Goal: Use online tool/utility: Use online tool/utility

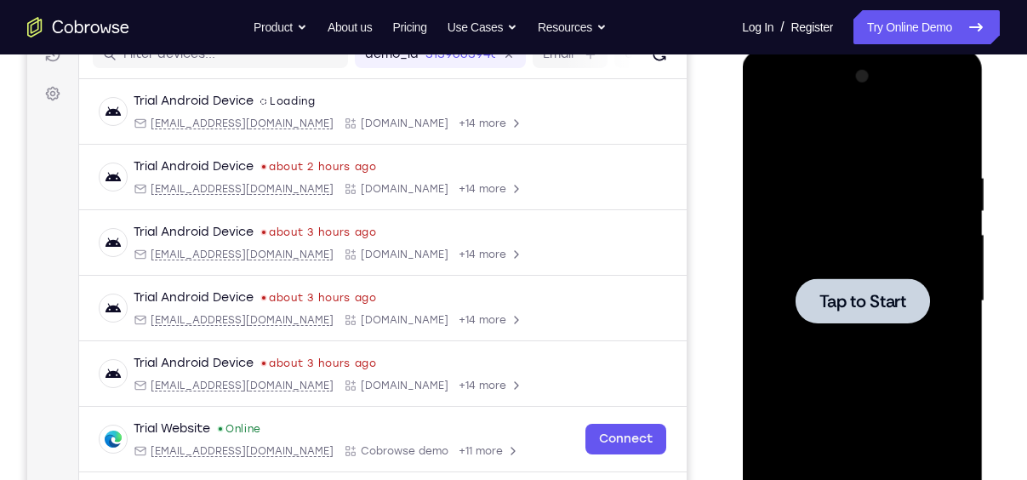
scroll to position [231, 0]
click at [859, 284] on div at bounding box center [862, 300] width 134 height 45
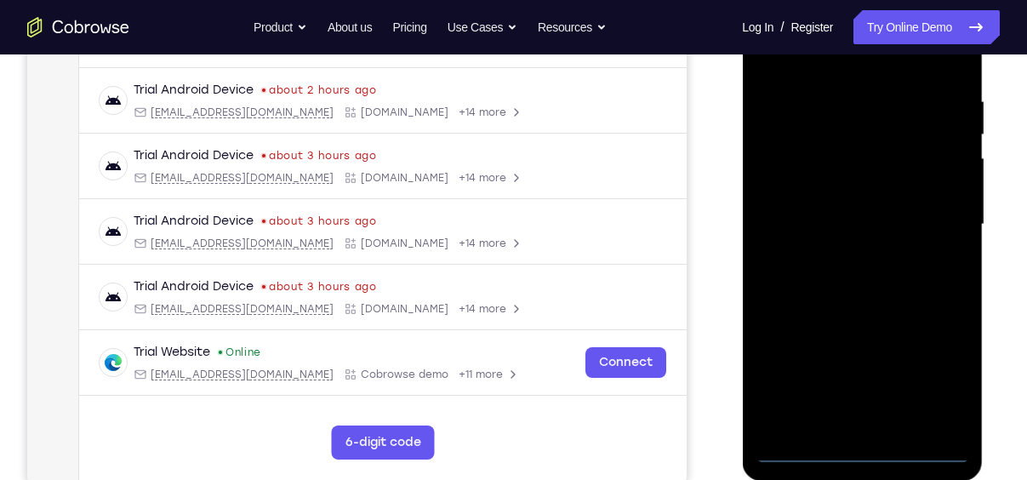
scroll to position [308, 0]
click at [860, 451] on div at bounding box center [862, 224] width 214 height 477
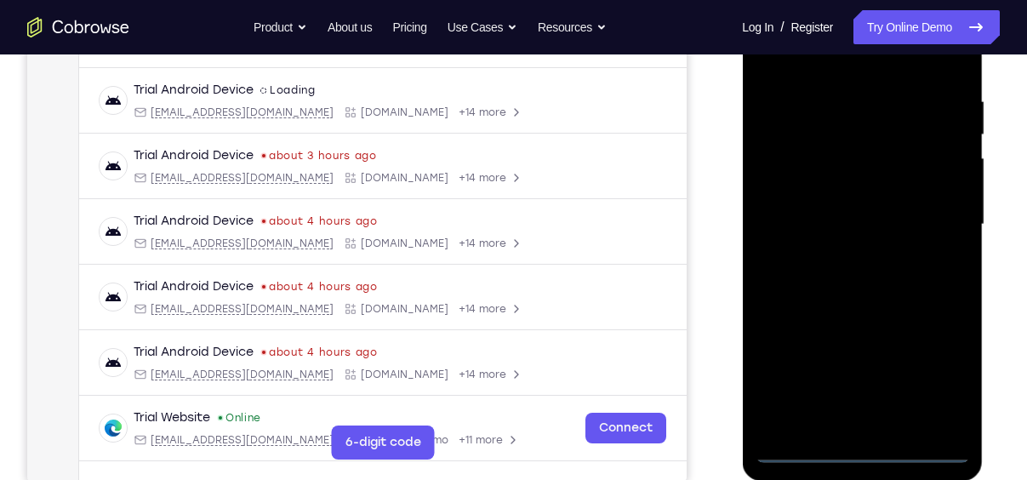
click at [944, 376] on div at bounding box center [862, 224] width 214 height 477
click at [940, 376] on div at bounding box center [862, 224] width 214 height 477
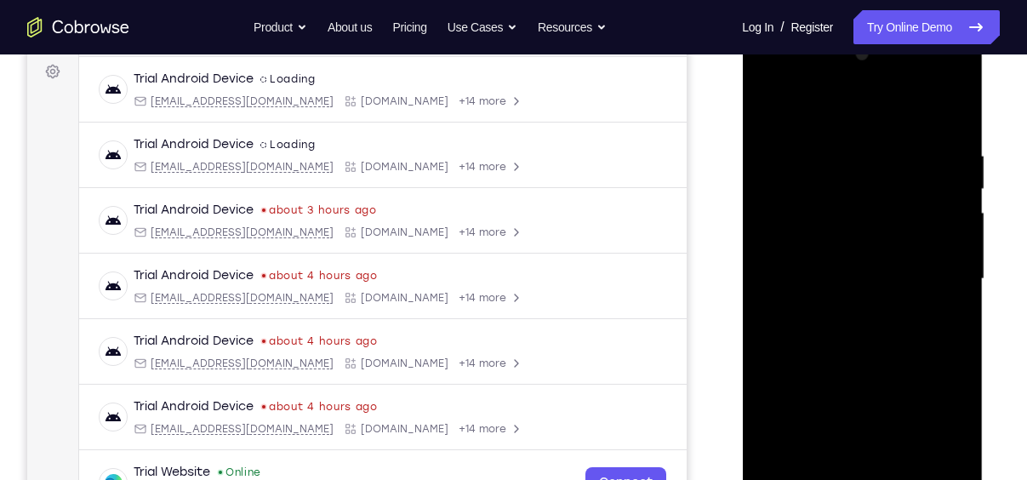
scroll to position [254, 0]
click at [816, 111] on div at bounding box center [862, 279] width 214 height 477
click at [935, 267] on div at bounding box center [862, 279] width 214 height 477
click at [836, 305] on div at bounding box center [862, 279] width 214 height 477
click at [849, 257] on div at bounding box center [862, 279] width 214 height 477
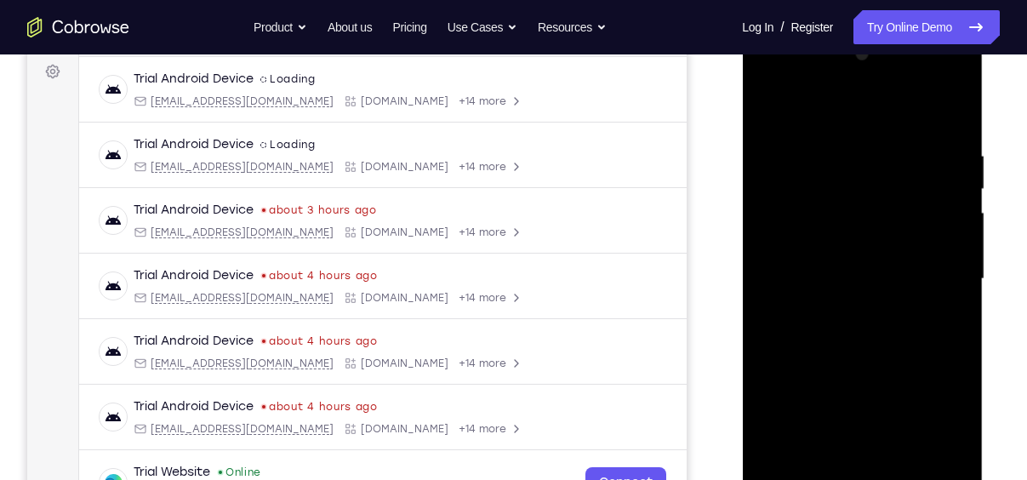
click at [828, 242] on div at bounding box center [862, 279] width 214 height 477
click at [868, 273] on div at bounding box center [862, 279] width 214 height 477
click at [872, 347] on div at bounding box center [862, 279] width 214 height 477
click at [784, 269] on div at bounding box center [862, 279] width 214 height 477
click at [848, 288] on div at bounding box center [862, 279] width 214 height 477
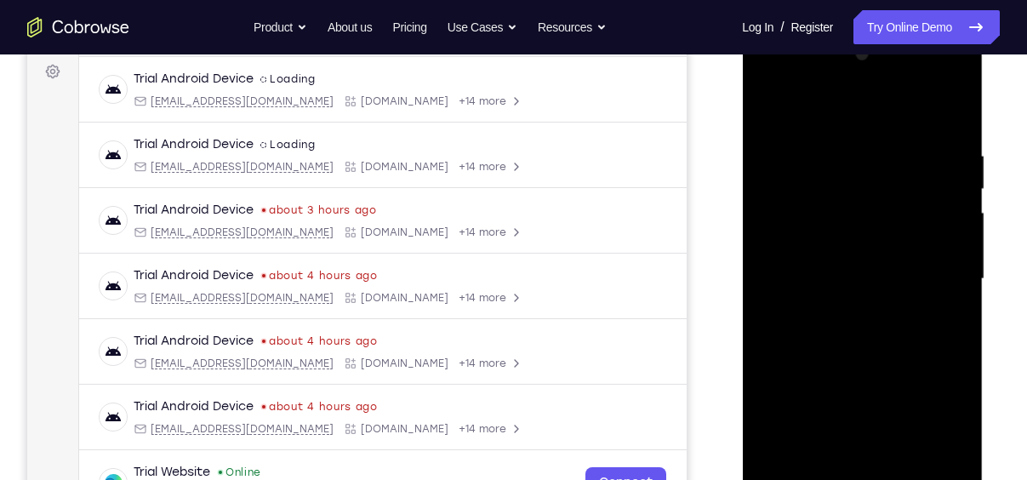
click at [863, 332] on div at bounding box center [862, 279] width 214 height 477
click at [949, 128] on div at bounding box center [862, 279] width 214 height 477
drag, startPoint x: 894, startPoint y: 279, endPoint x: 890, endPoint y: 242, distance: 37.7
click at [890, 242] on div at bounding box center [862, 279] width 214 height 477
click at [956, 323] on div at bounding box center [862, 279] width 214 height 477
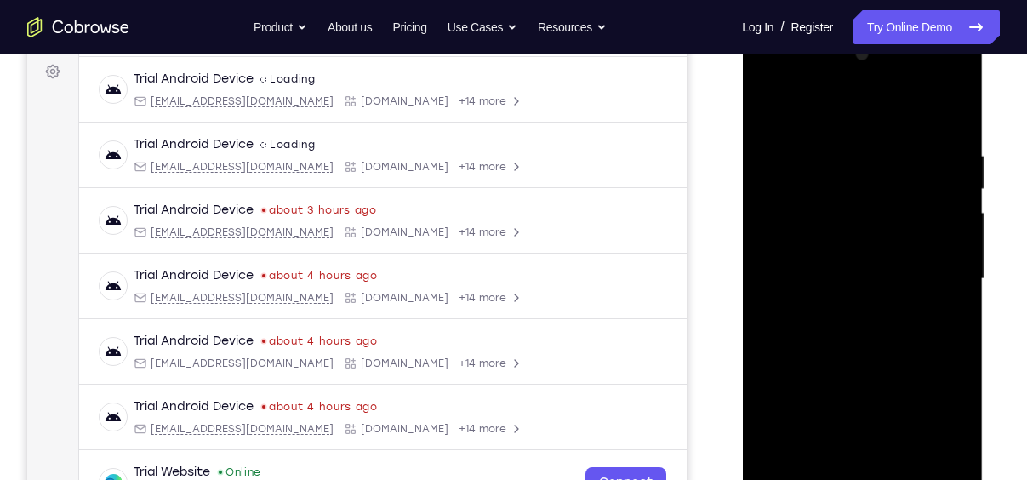
click at [956, 323] on div at bounding box center [862, 279] width 214 height 477
drag, startPoint x: 843, startPoint y: 205, endPoint x: 865, endPoint y: 275, distance: 73.2
click at [865, 275] on div at bounding box center [862, 279] width 214 height 477
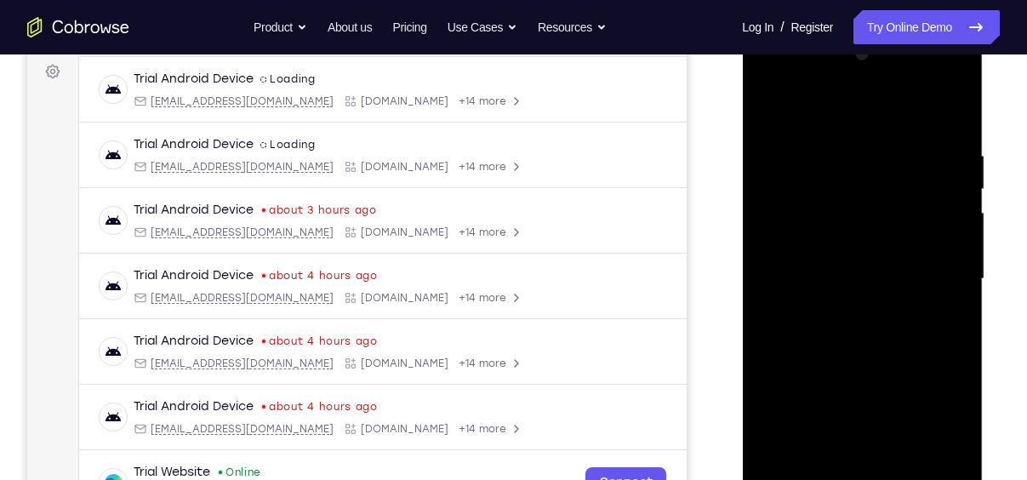
click at [842, 150] on div at bounding box center [862, 279] width 214 height 477
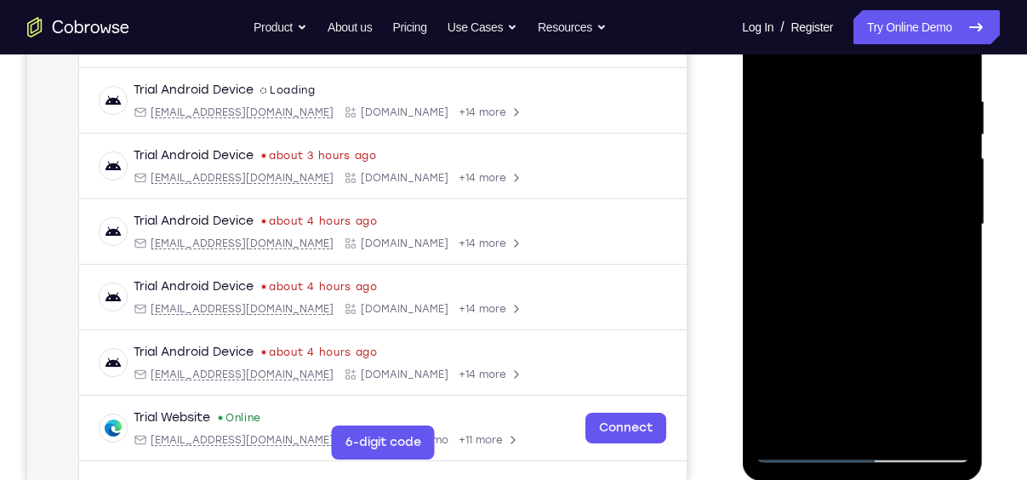
scroll to position [320, 0]
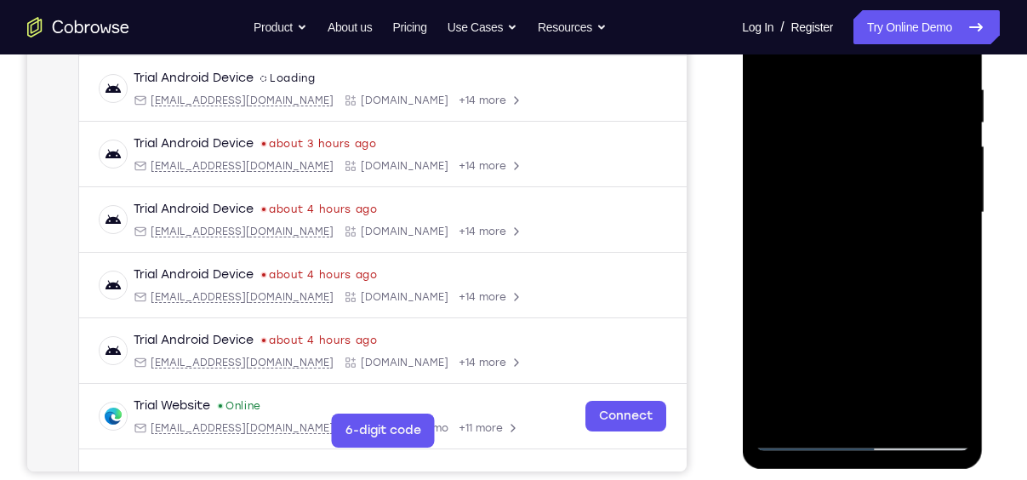
click at [798, 438] on div at bounding box center [862, 212] width 214 height 477
click at [833, 68] on div at bounding box center [862, 212] width 214 height 477
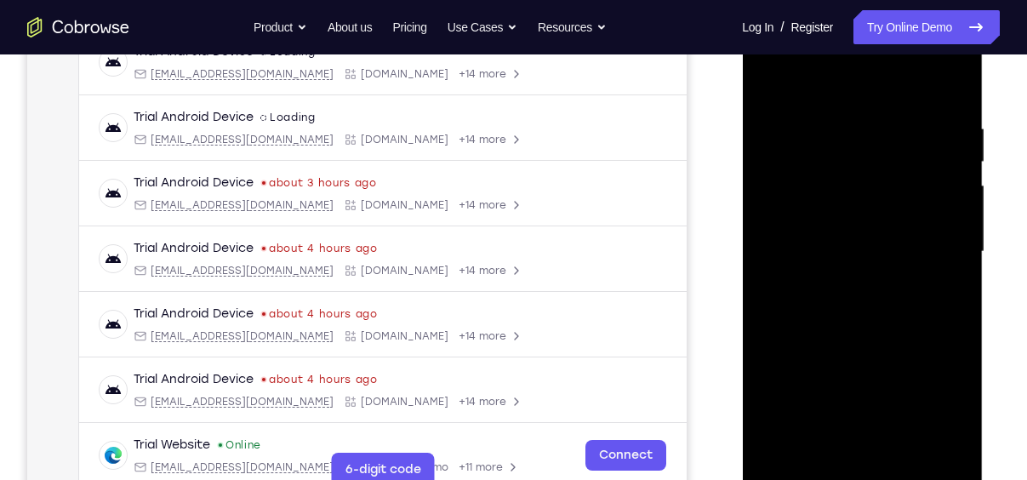
scroll to position [279, 0]
click at [936, 194] on div at bounding box center [862, 253] width 214 height 477
click at [950, 87] on div at bounding box center [862, 253] width 214 height 477
drag, startPoint x: 892, startPoint y: 175, endPoint x: 900, endPoint y: 342, distance: 167.0
click at [900, 342] on div at bounding box center [862, 253] width 214 height 477
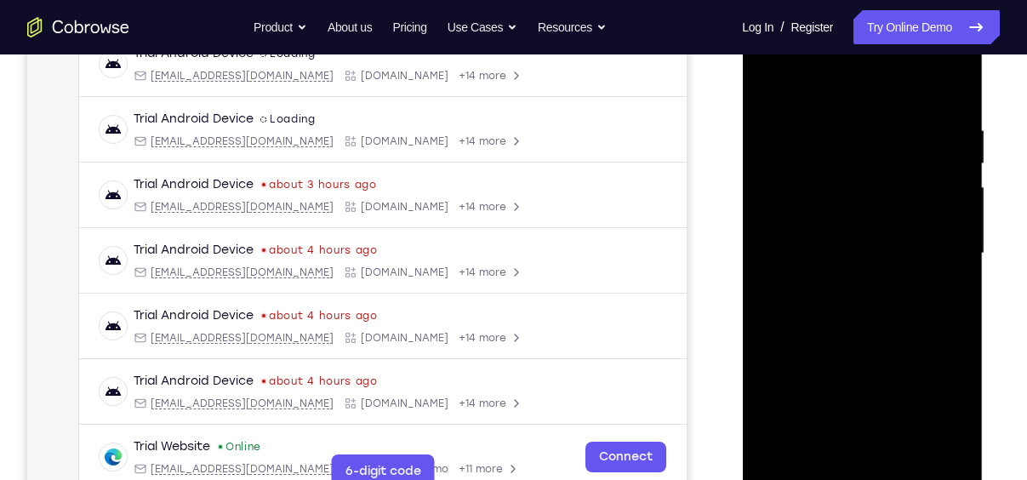
click at [930, 104] on div at bounding box center [862, 253] width 214 height 477
click at [887, 98] on div at bounding box center [862, 253] width 214 height 477
click at [936, 232] on div at bounding box center [862, 253] width 214 height 477
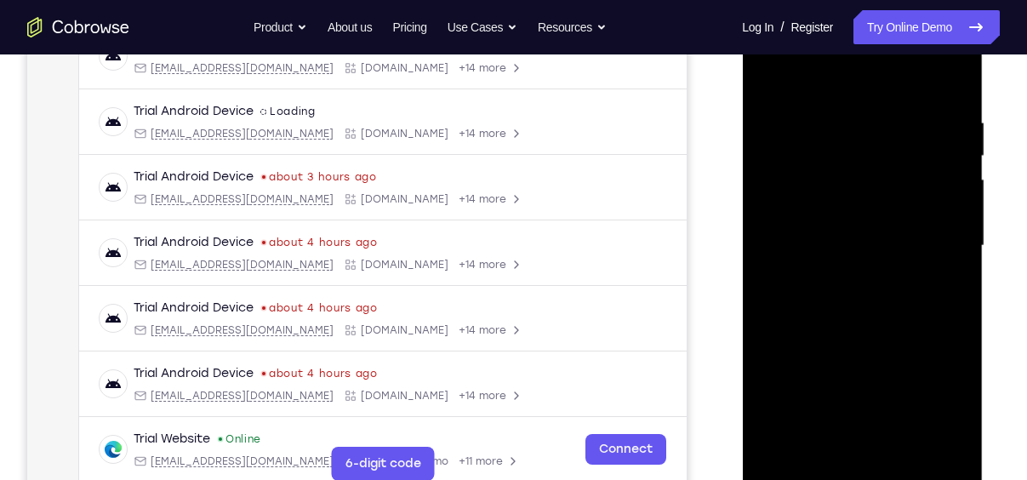
scroll to position [357, 0]
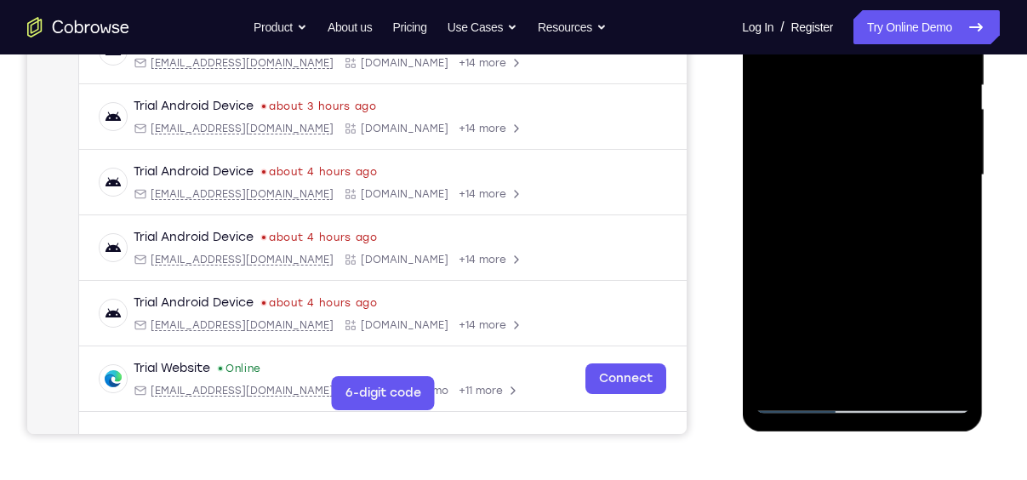
click at [799, 406] on div at bounding box center [862, 175] width 214 height 477
click at [902, 379] on div at bounding box center [862, 175] width 214 height 477
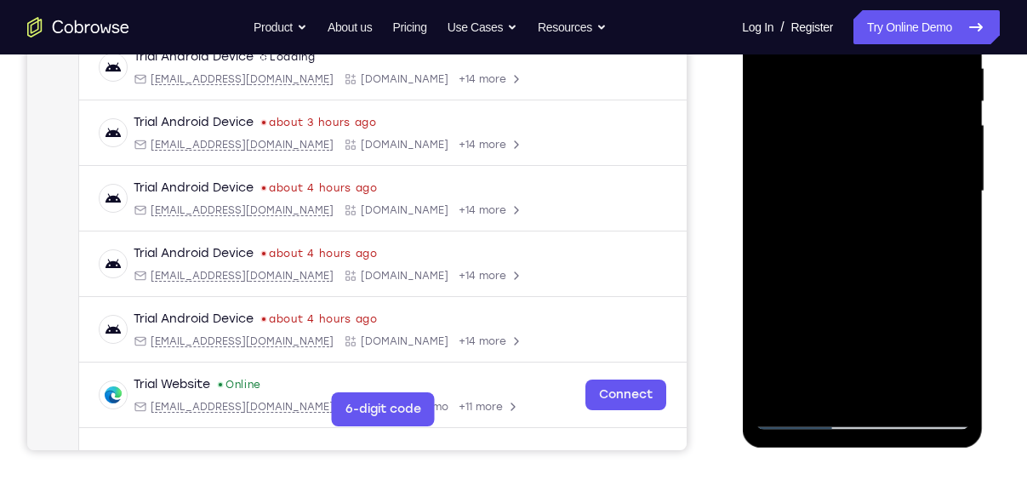
click at [869, 278] on div at bounding box center [862, 191] width 214 height 477
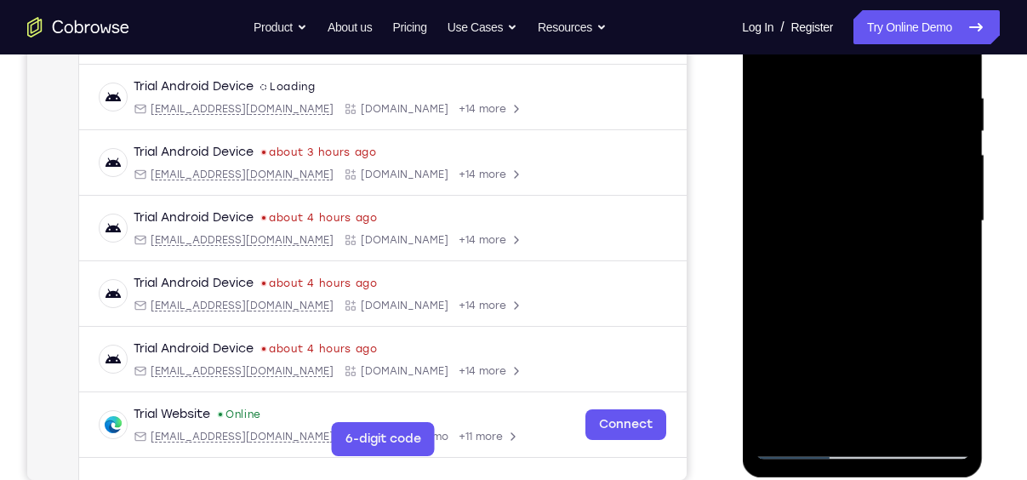
scroll to position [313, 0]
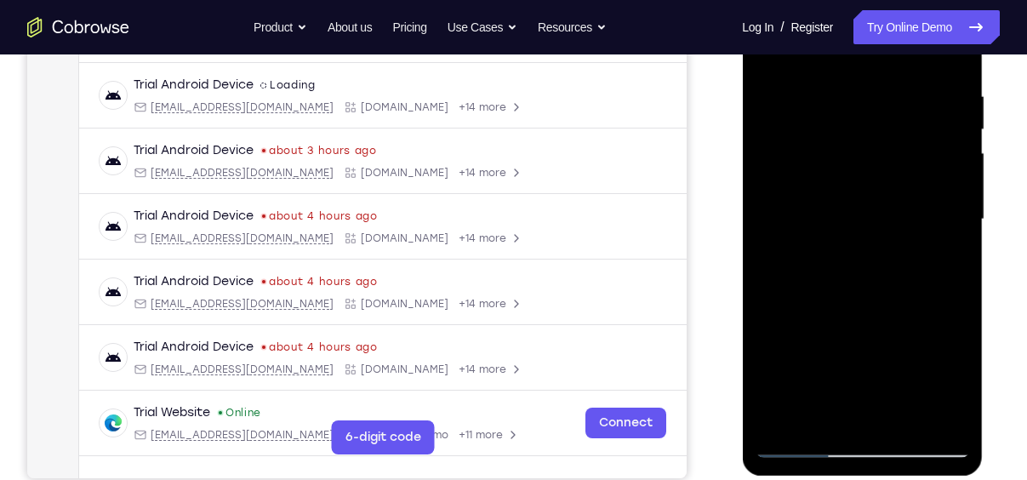
click at [801, 445] on div at bounding box center [862, 219] width 214 height 477
drag, startPoint x: 848, startPoint y: 272, endPoint x: 870, endPoint y: 415, distance: 144.7
click at [870, 415] on div at bounding box center [862, 219] width 214 height 477
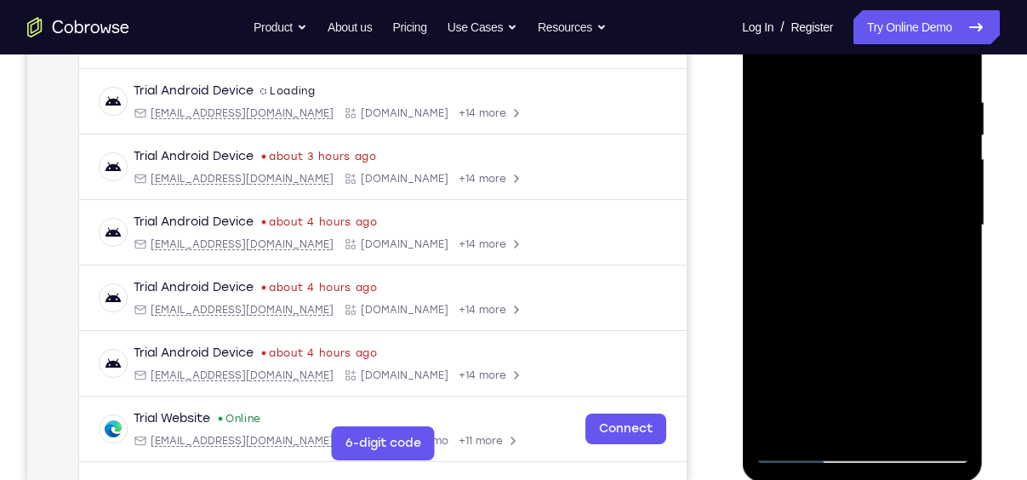
scroll to position [308, 0]
drag, startPoint x: 933, startPoint y: 302, endPoint x: 927, endPoint y: 256, distance: 46.3
click at [927, 256] on div at bounding box center [862, 224] width 214 height 477
click at [957, 259] on div at bounding box center [862, 224] width 214 height 477
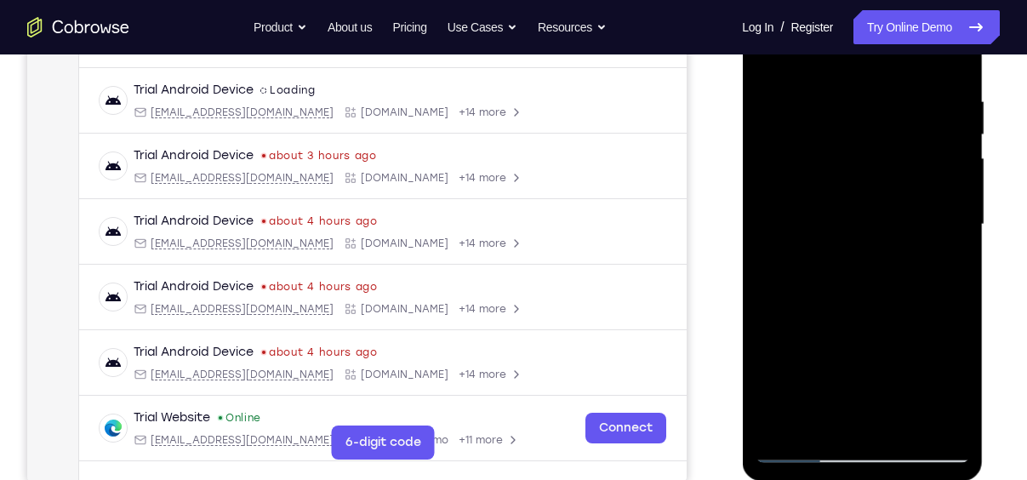
click at [957, 259] on div at bounding box center [862, 224] width 214 height 477
drag, startPoint x: 924, startPoint y: 264, endPoint x: 927, endPoint y: 65, distance: 199.1
click at [927, 65] on div at bounding box center [862, 224] width 214 height 477
drag, startPoint x: 904, startPoint y: 311, endPoint x: 897, endPoint y: 106, distance: 204.3
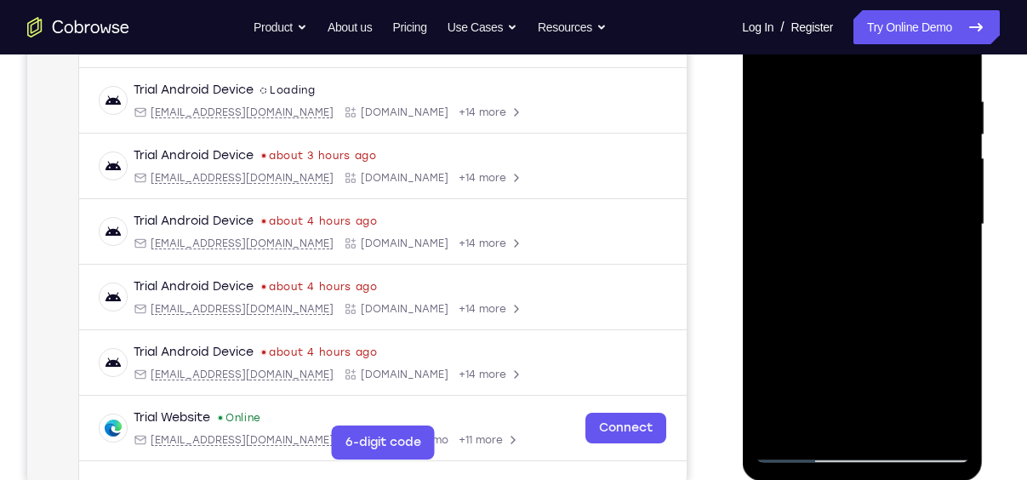
click at [897, 106] on div at bounding box center [862, 224] width 214 height 477
drag, startPoint x: 905, startPoint y: 231, endPoint x: 894, endPoint y: 76, distance: 156.1
click at [894, 76] on div at bounding box center [862, 224] width 214 height 477
drag, startPoint x: 889, startPoint y: 265, endPoint x: 882, endPoint y: 76, distance: 189.9
click at [882, 76] on div at bounding box center [862, 224] width 214 height 477
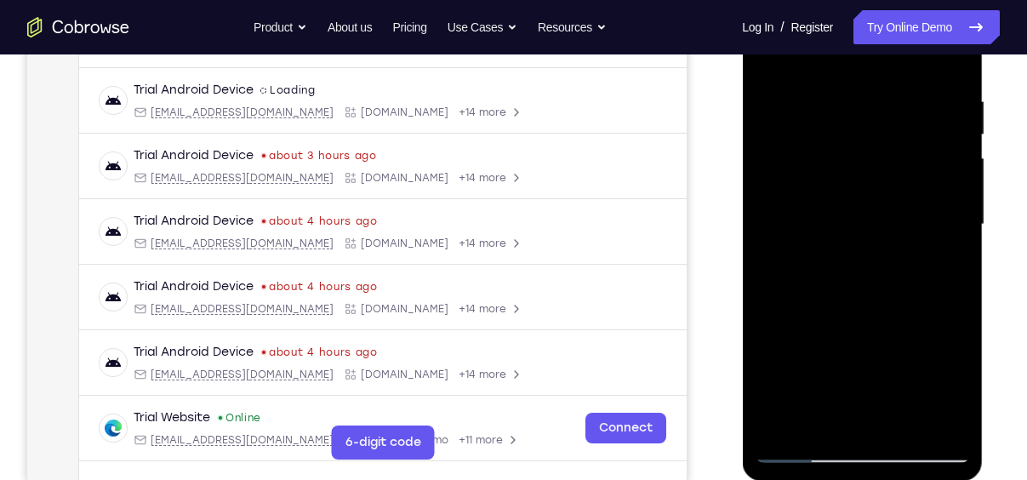
drag, startPoint x: 863, startPoint y: 234, endPoint x: 866, endPoint y: 43, distance: 190.6
click at [866, 43] on div at bounding box center [862, 224] width 214 height 477
drag, startPoint x: 865, startPoint y: 283, endPoint x: 858, endPoint y: 173, distance: 110.0
click at [858, 173] on div at bounding box center [862, 224] width 214 height 477
click at [956, 202] on div at bounding box center [862, 224] width 214 height 477
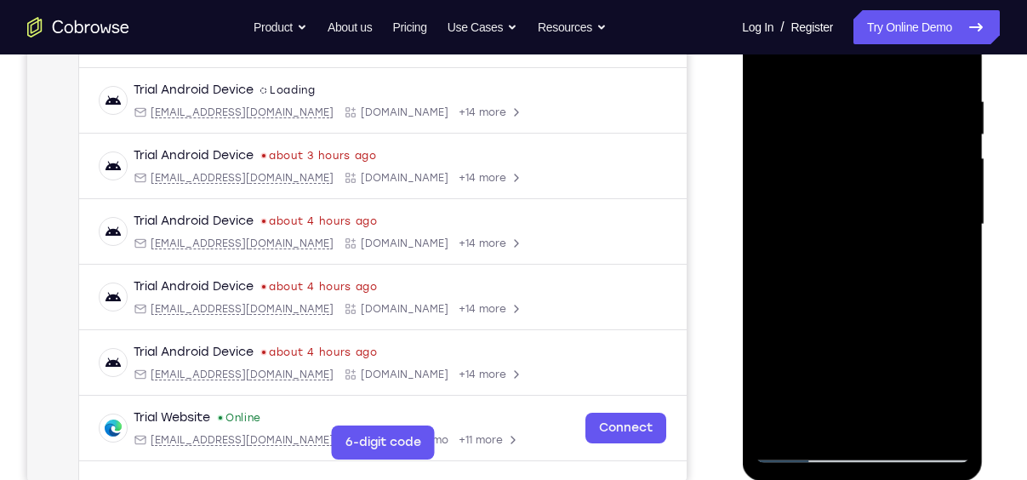
click at [956, 202] on div at bounding box center [862, 224] width 214 height 477
drag, startPoint x: 863, startPoint y: 260, endPoint x: 890, endPoint y: -3, distance: 264.3
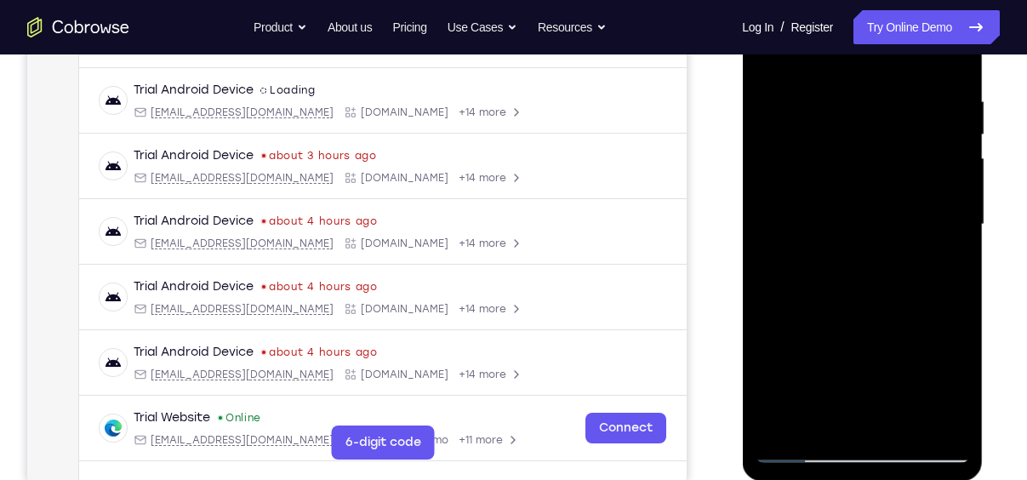
click at [890, 0] on div at bounding box center [862, 224] width 214 height 477
drag, startPoint x: 876, startPoint y: 173, endPoint x: 879, endPoint y: 201, distance: 28.3
click at [879, 201] on div at bounding box center [862, 224] width 214 height 477
click at [956, 177] on div at bounding box center [862, 224] width 214 height 477
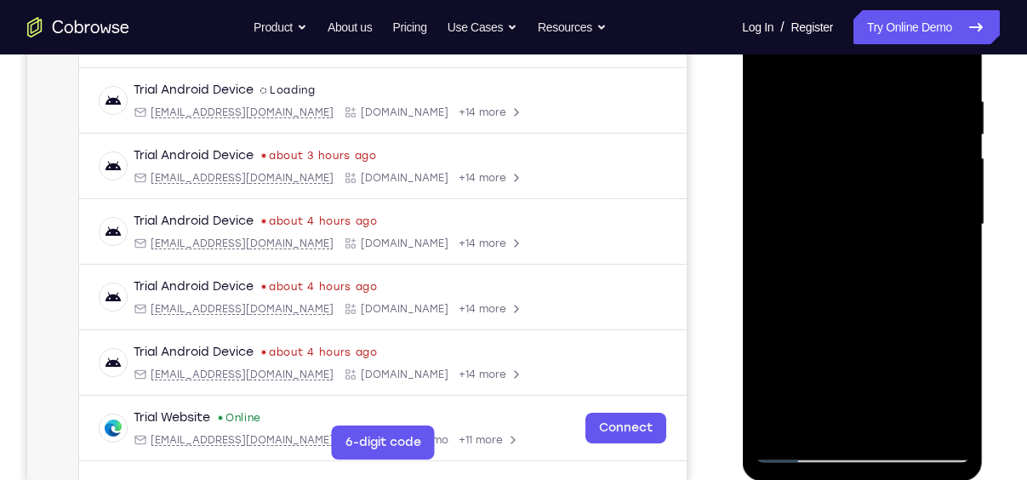
drag, startPoint x: 859, startPoint y: 242, endPoint x: 850, endPoint y: 39, distance: 202.7
click at [850, 39] on div at bounding box center [862, 224] width 214 height 477
drag, startPoint x: 848, startPoint y: 340, endPoint x: 838, endPoint y: 100, distance: 240.1
click at [838, 100] on div at bounding box center [862, 224] width 214 height 477
click at [959, 236] on div at bounding box center [862, 224] width 214 height 477
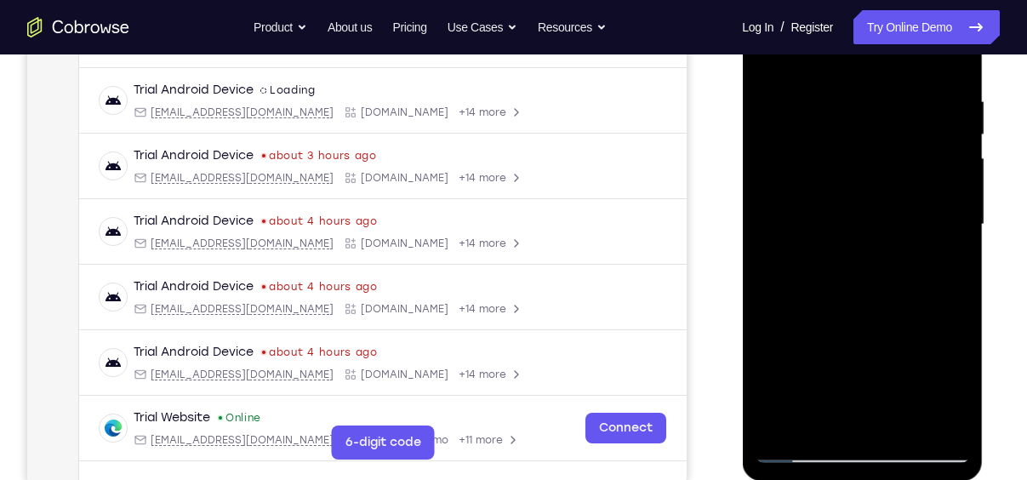
click at [959, 236] on div at bounding box center [862, 224] width 214 height 477
drag, startPoint x: 889, startPoint y: 326, endPoint x: 853, endPoint y: 134, distance: 194.9
click at [853, 134] on div at bounding box center [862, 224] width 214 height 477
drag, startPoint x: 866, startPoint y: 318, endPoint x: 846, endPoint y: 95, distance: 223.9
click at [846, 95] on div at bounding box center [862, 224] width 214 height 477
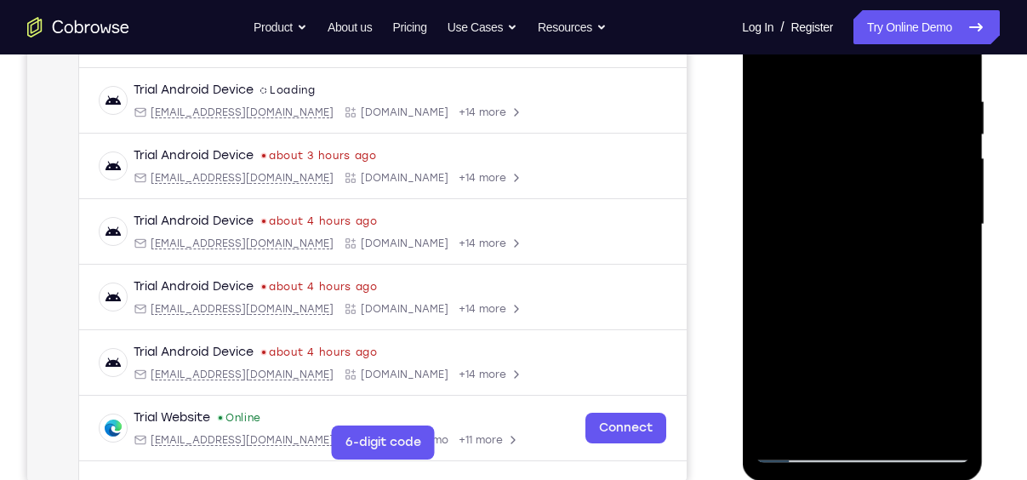
drag, startPoint x: 838, startPoint y: 336, endPoint x: 830, endPoint y: 133, distance: 203.5
click at [830, 133] on div at bounding box center [862, 224] width 214 height 477
drag, startPoint x: 847, startPoint y: 265, endPoint x: 852, endPoint y: 165, distance: 99.7
click at [852, 165] on div at bounding box center [862, 224] width 214 height 477
drag, startPoint x: 852, startPoint y: 165, endPoint x: 865, endPoint y: -17, distance: 182.6
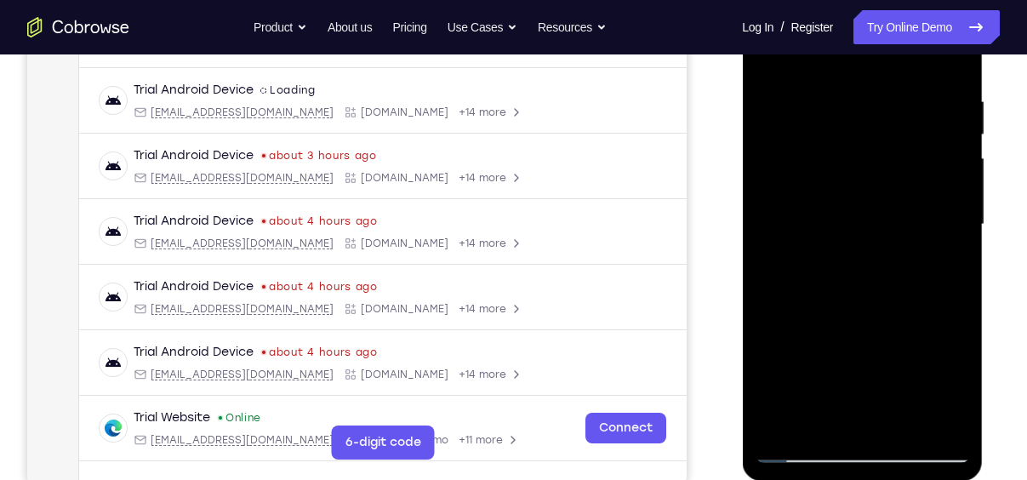
click at [865, 0] on div at bounding box center [862, 227] width 241 height 507
drag, startPoint x: 864, startPoint y: 257, endPoint x: 871, endPoint y: 26, distance: 231.6
click at [871, 26] on div at bounding box center [862, 224] width 214 height 477
drag, startPoint x: 865, startPoint y: 293, endPoint x: 876, endPoint y: 54, distance: 238.5
click at [876, 54] on div at bounding box center [862, 224] width 214 height 477
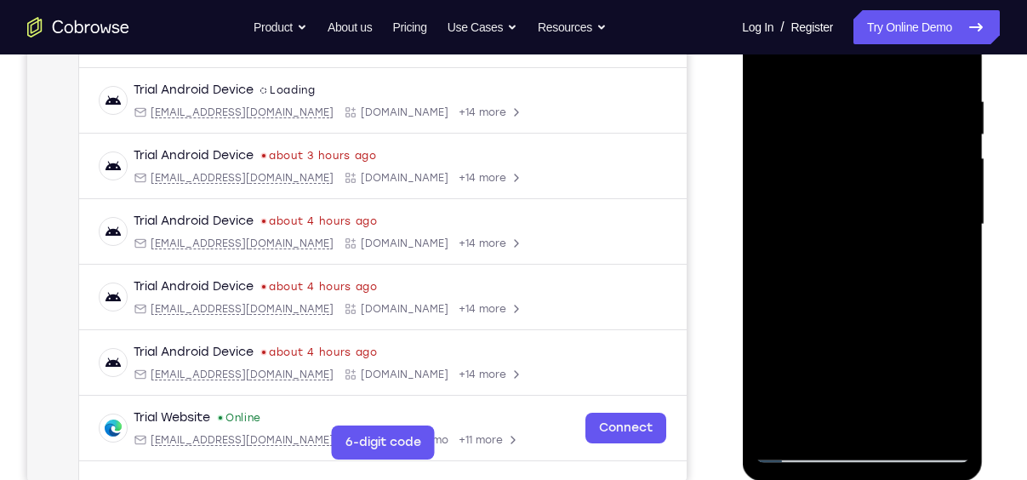
click at [802, 449] on div at bounding box center [862, 224] width 214 height 477
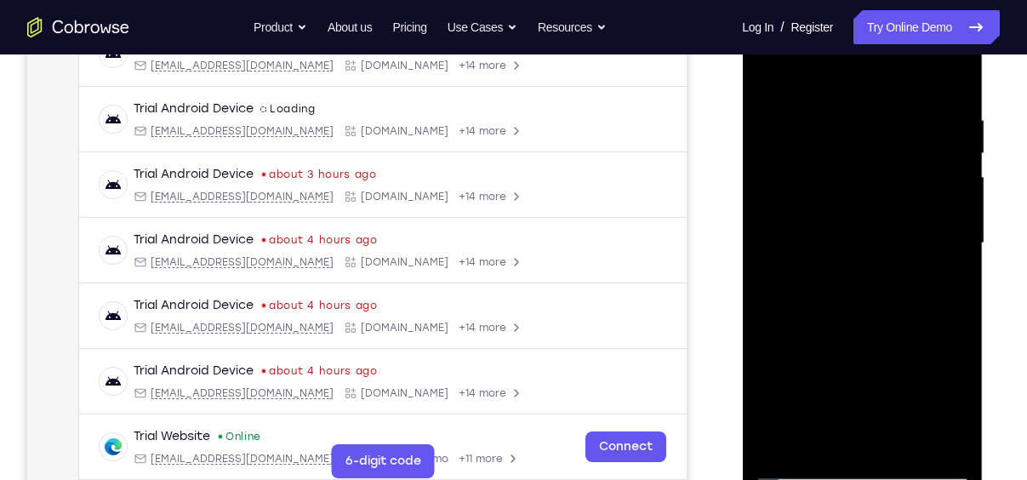
scroll to position [307, 0]
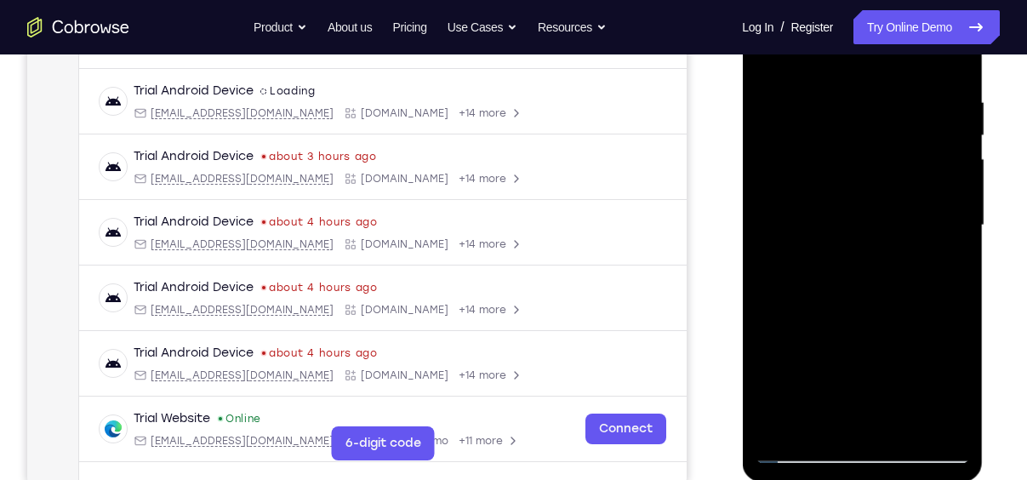
click at [821, 425] on div at bounding box center [862, 225] width 214 height 477
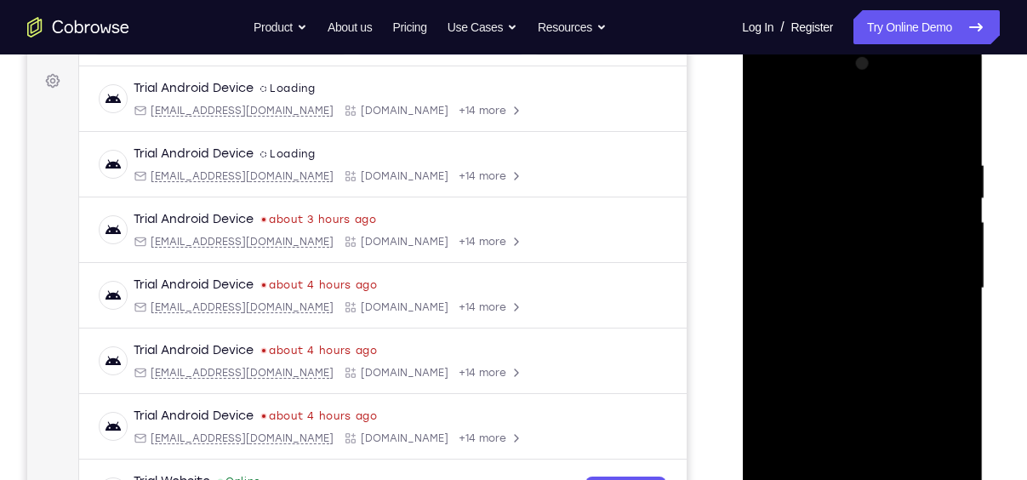
scroll to position [243, 0]
click at [834, 119] on div at bounding box center [862, 290] width 214 height 477
click at [770, 168] on div at bounding box center [862, 290] width 214 height 477
click at [950, 128] on div at bounding box center [862, 290] width 214 height 477
click at [818, 163] on div at bounding box center [862, 290] width 214 height 477
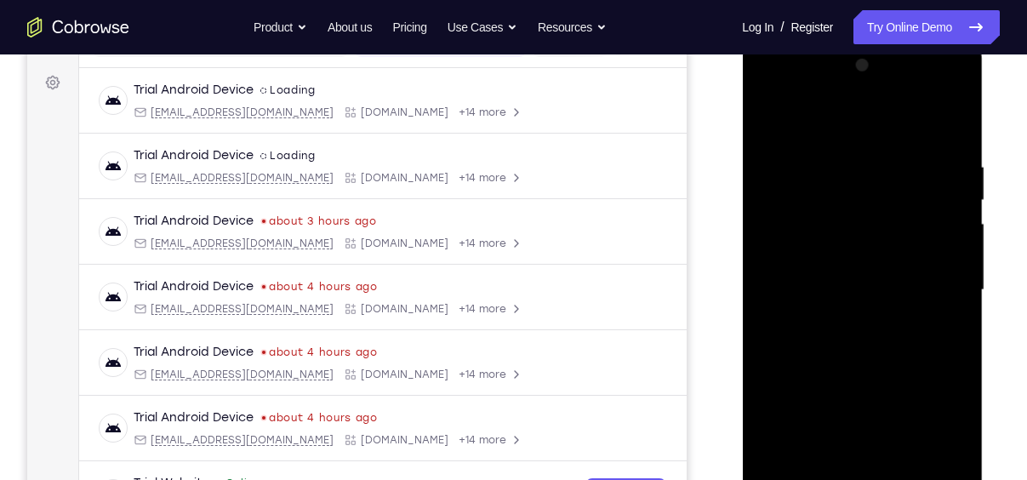
drag, startPoint x: 863, startPoint y: 156, endPoint x: 891, endPoint y: 394, distance: 239.9
click at [891, 394] on div at bounding box center [862, 290] width 214 height 477
click at [935, 307] on div at bounding box center [862, 290] width 214 height 477
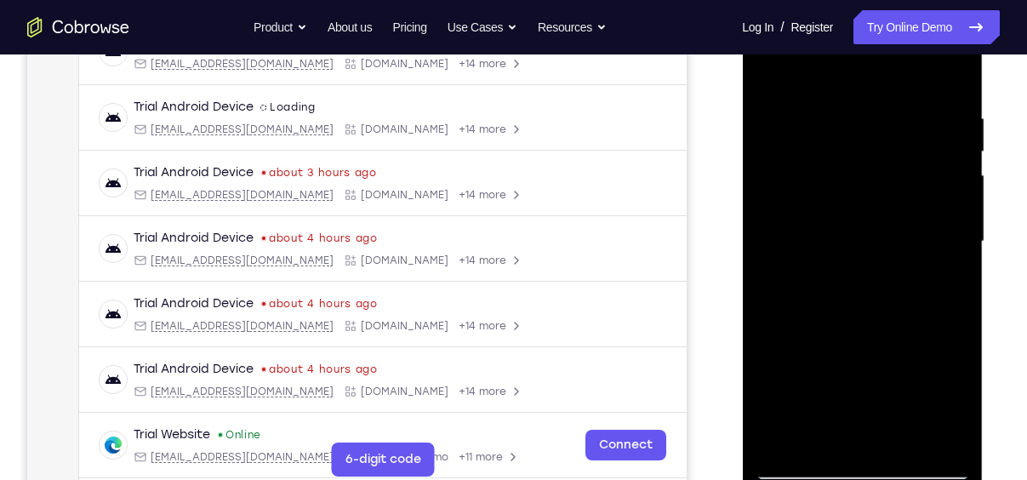
scroll to position [294, 0]
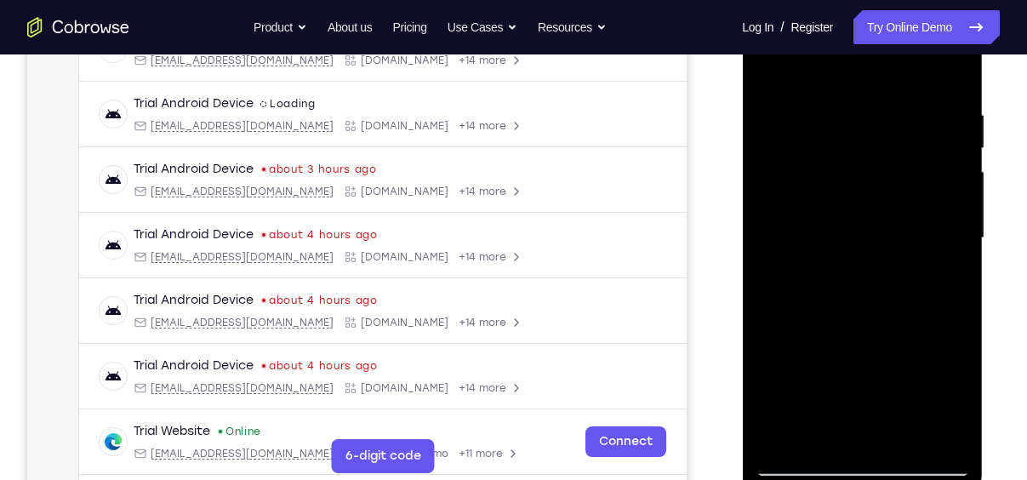
click at [801, 465] on div at bounding box center [862, 238] width 214 height 477
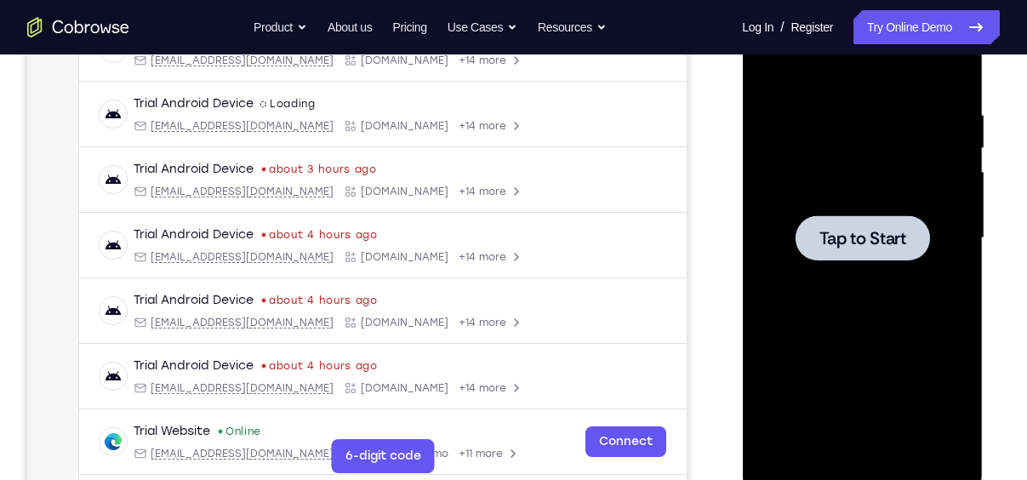
click at [791, 231] on div at bounding box center [862, 238] width 214 height 477
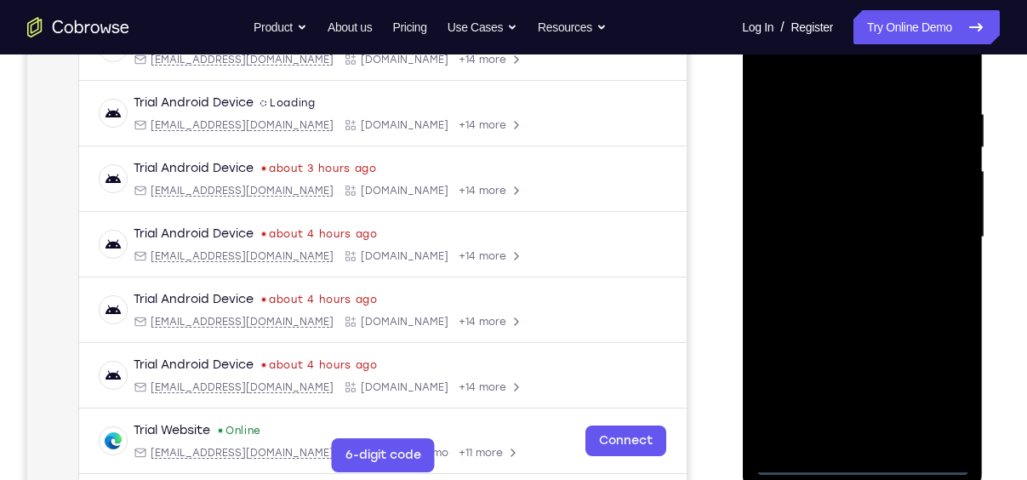
scroll to position [312, 0]
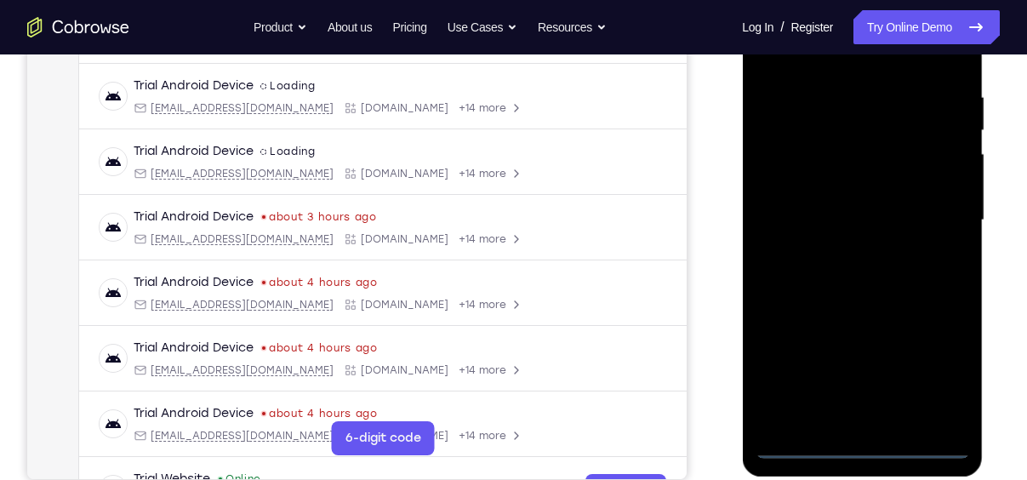
click at [862, 446] on div at bounding box center [862, 220] width 214 height 477
click at [937, 374] on div at bounding box center [862, 220] width 214 height 477
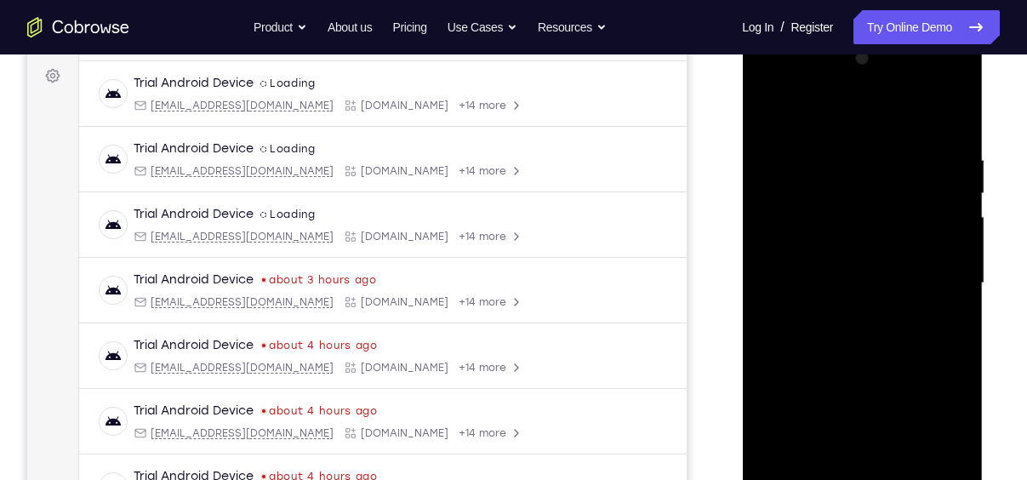
scroll to position [247, 0]
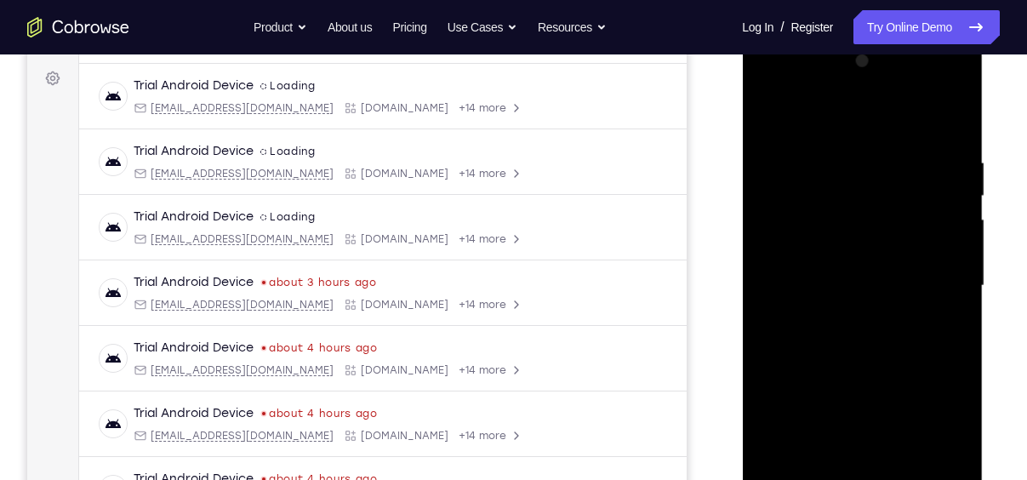
click at [815, 114] on div at bounding box center [862, 286] width 214 height 477
click at [932, 274] on div at bounding box center [862, 286] width 214 height 477
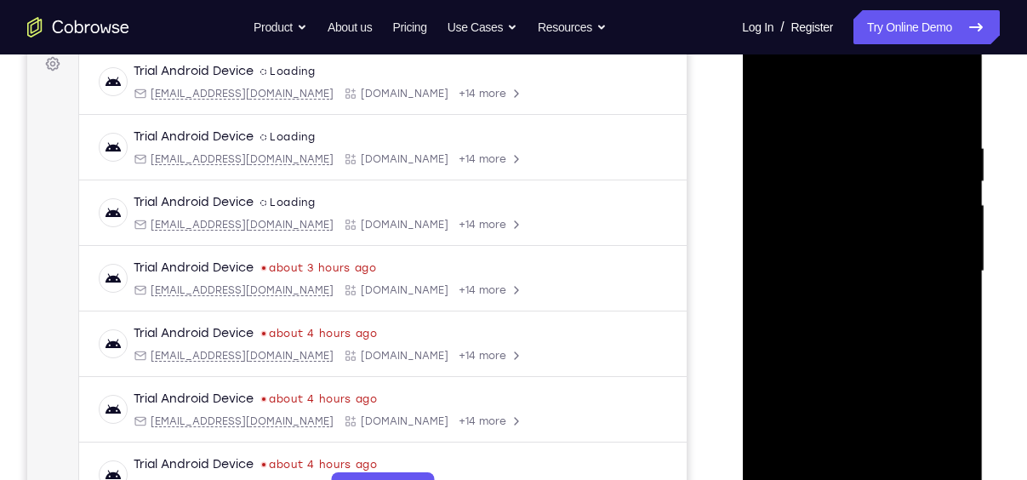
scroll to position [266, 0]
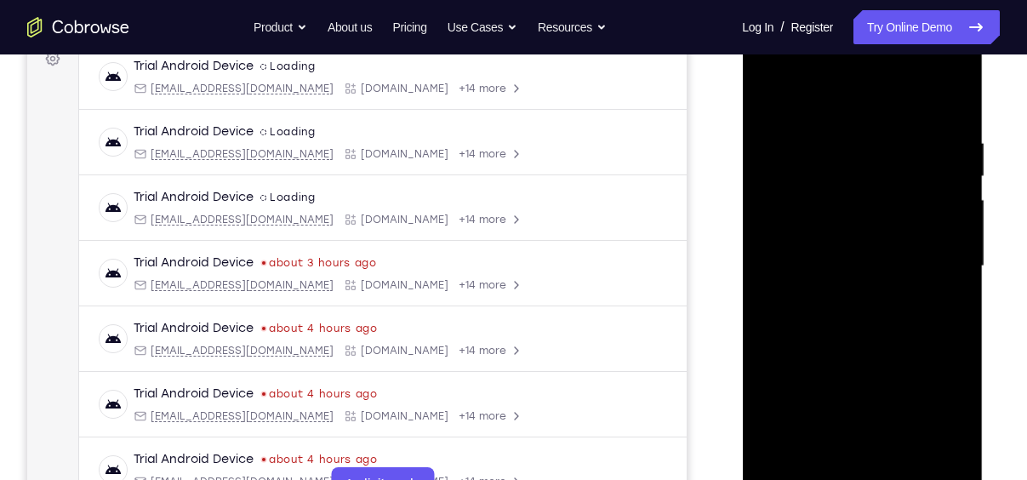
click at [836, 300] on div at bounding box center [862, 266] width 214 height 477
click at [810, 245] on div at bounding box center [862, 266] width 214 height 477
click at [812, 236] on div at bounding box center [862, 266] width 214 height 477
click at [864, 271] on div at bounding box center [862, 266] width 214 height 477
click at [859, 326] on div at bounding box center [862, 266] width 214 height 477
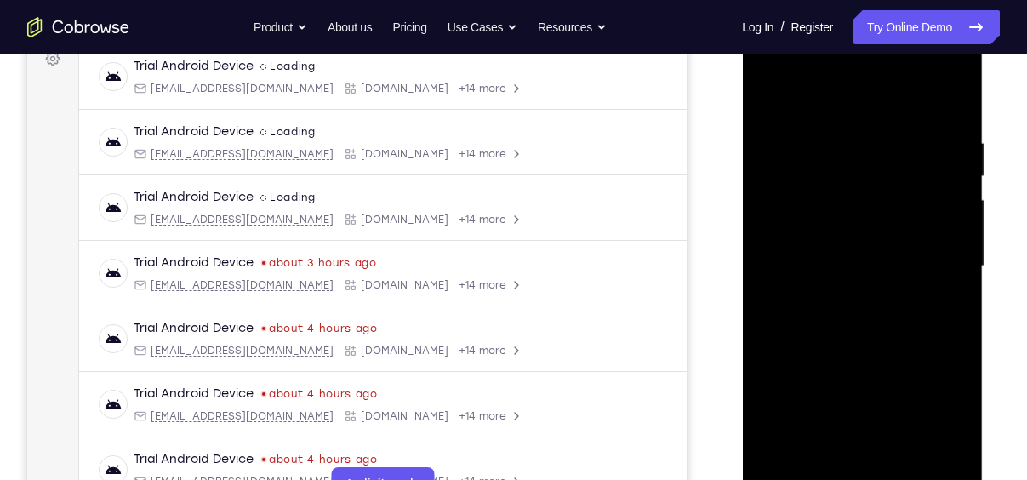
click at [859, 322] on div at bounding box center [862, 266] width 214 height 477
drag, startPoint x: 835, startPoint y: 111, endPoint x: 828, endPoint y: 49, distance: 62.5
click at [828, 49] on div at bounding box center [862, 266] width 214 height 477
click at [863, 323] on div at bounding box center [862, 266] width 214 height 477
click at [955, 114] on div at bounding box center [862, 266] width 214 height 477
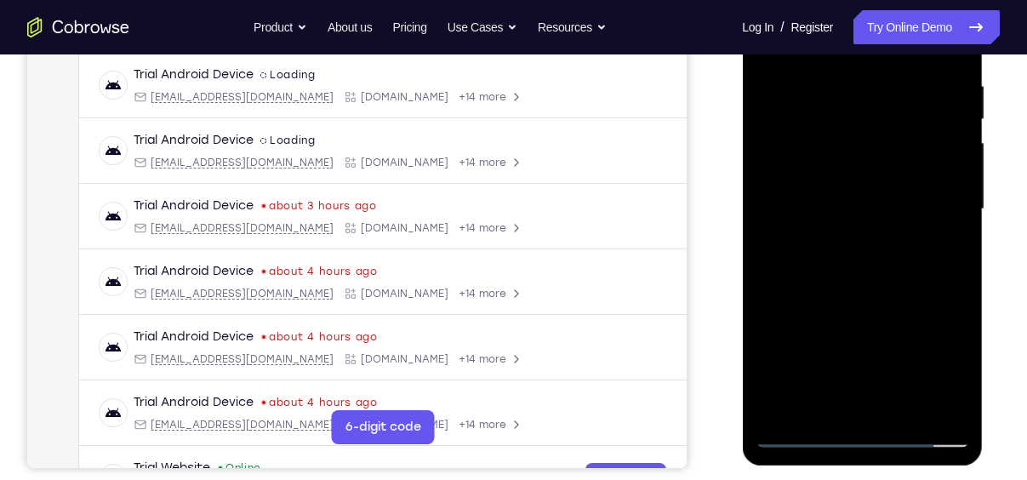
scroll to position [277, 0]
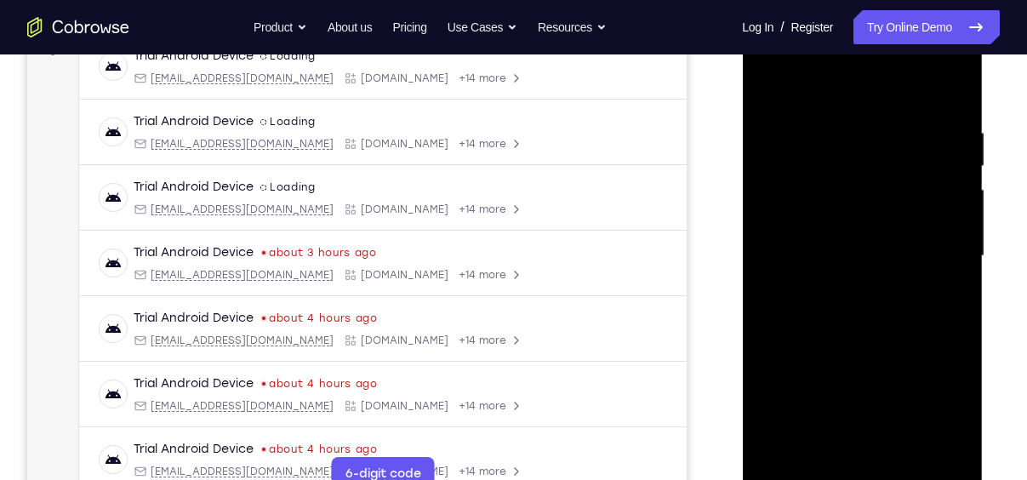
drag, startPoint x: 912, startPoint y: 125, endPoint x: 697, endPoint y: 126, distance: 215.3
click at [742, 126] on html "Online web based iOS Simulators and Android Emulators. Run iPhone, iPad, Mobile…" at bounding box center [863, 260] width 243 height 511
drag, startPoint x: 916, startPoint y: 124, endPoint x: 705, endPoint y: 118, distance: 212.0
click at [742, 118] on html "Online web based iOS Simulators and Android Emulators. Run iPhone, iPad, Mobile…" at bounding box center [863, 260] width 243 height 511
drag, startPoint x: 914, startPoint y: 119, endPoint x: 722, endPoint y: 113, distance: 191.5
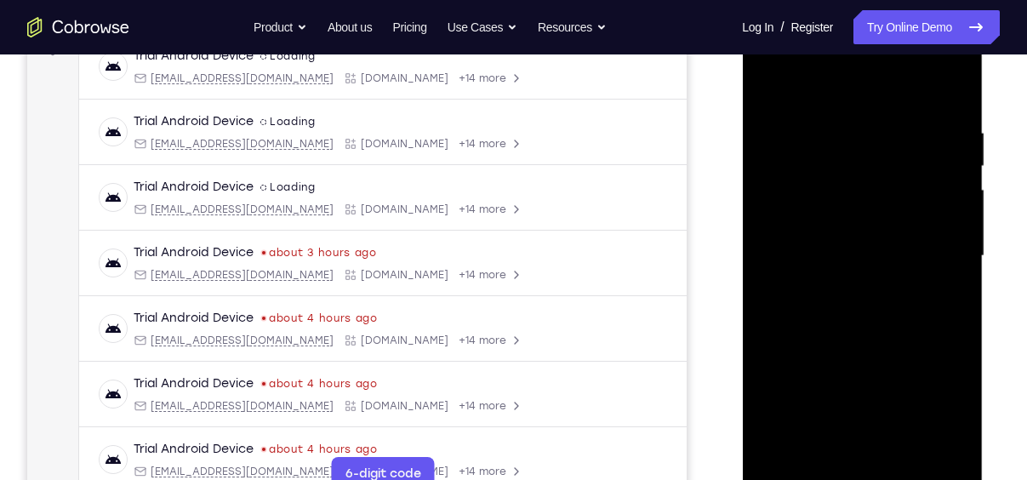
click at [742, 113] on html "Online web based iOS Simulators and Android Emulators. Run iPhone, iPad, Mobile…" at bounding box center [863, 260] width 243 height 511
drag, startPoint x: 860, startPoint y: 108, endPoint x: 1473, endPoint y: 114, distance: 612.7
click at [742, 109] on html "Online web based iOS Simulators and Android Emulators. Run iPhone, iPad, Mobile…" at bounding box center [863, 260] width 243 height 511
drag, startPoint x: 911, startPoint y: 135, endPoint x: 683, endPoint y: 127, distance: 228.2
click at [742, 127] on html "Online web based iOS Simulators and Android Emulators. Run iPhone, iPad, Mobile…" at bounding box center [863, 260] width 243 height 511
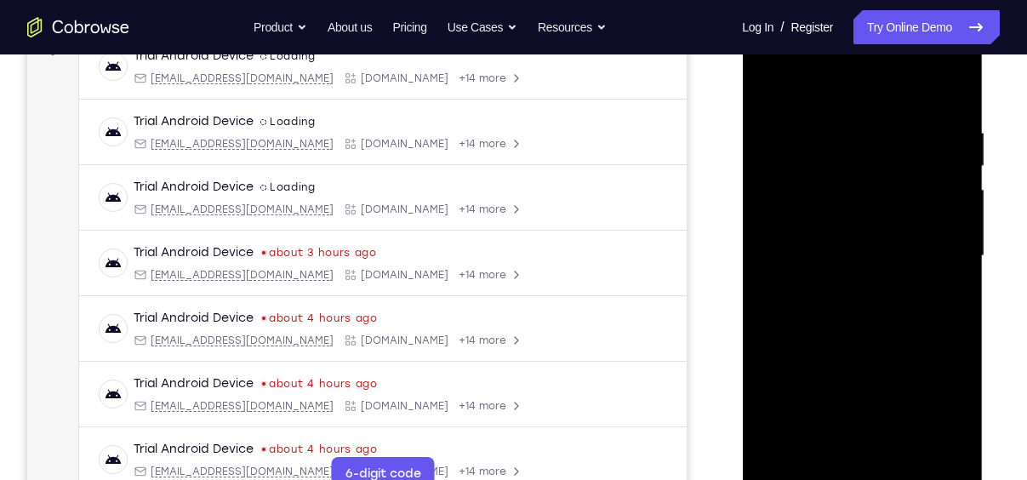
drag, startPoint x: 910, startPoint y: 112, endPoint x: 818, endPoint y: 111, distance: 91.9
click at [818, 111] on div at bounding box center [862, 256] width 214 height 477
click at [866, 123] on div at bounding box center [862, 256] width 214 height 477
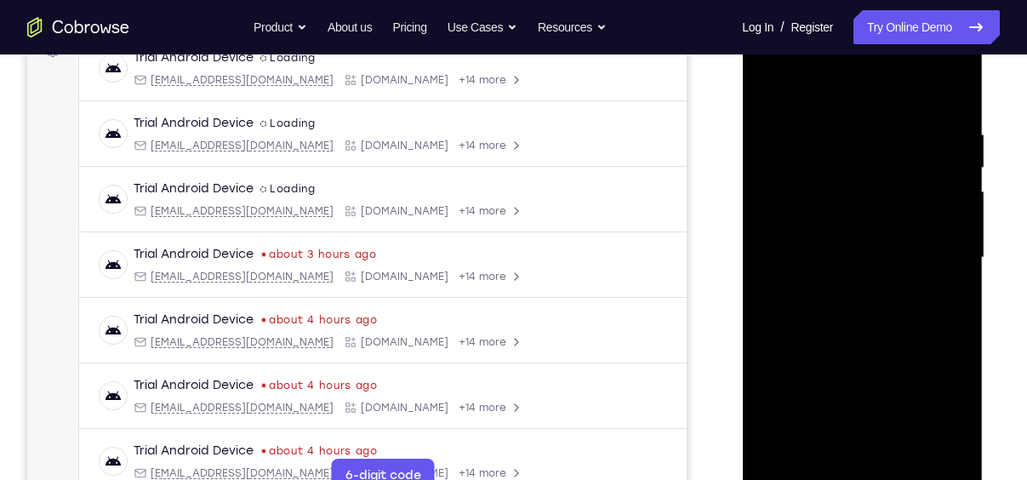
click at [950, 92] on div at bounding box center [862, 258] width 214 height 477
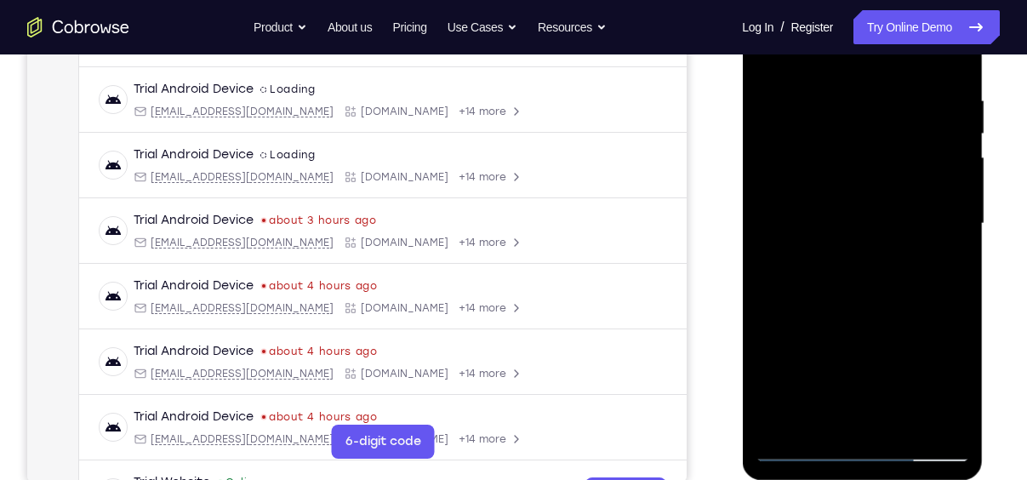
click at [943, 422] on div at bounding box center [862, 224] width 214 height 477
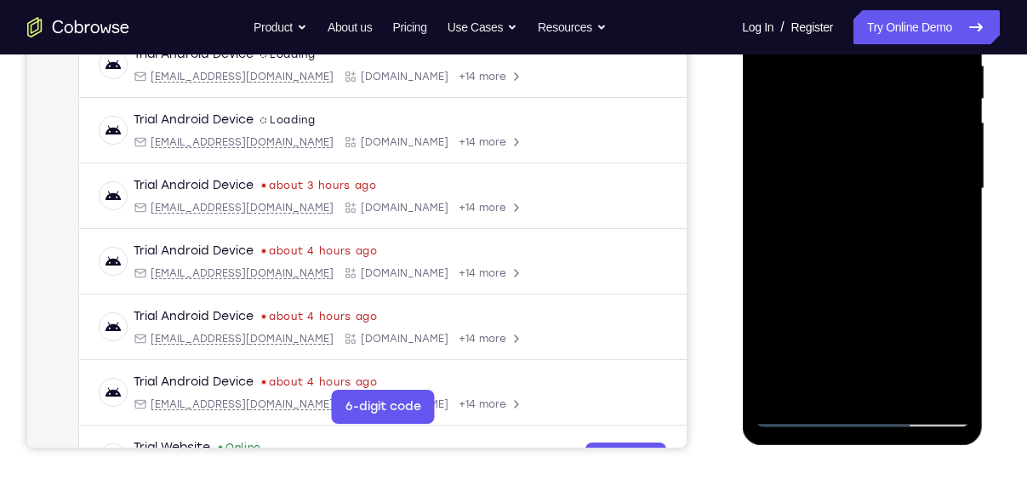
scroll to position [345, 0]
drag, startPoint x: 888, startPoint y: 276, endPoint x: 898, endPoint y: 410, distance: 134.8
click at [898, 410] on div at bounding box center [862, 188] width 214 height 477
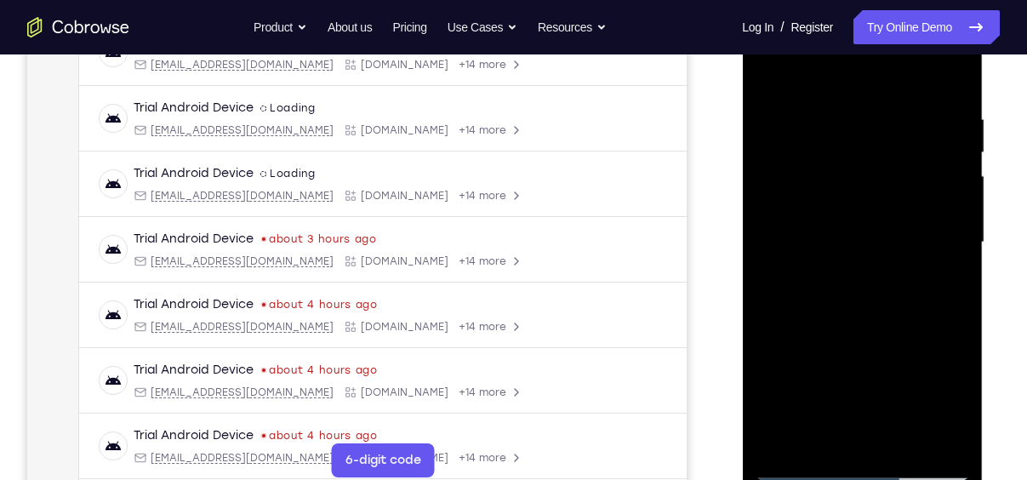
scroll to position [277, 0]
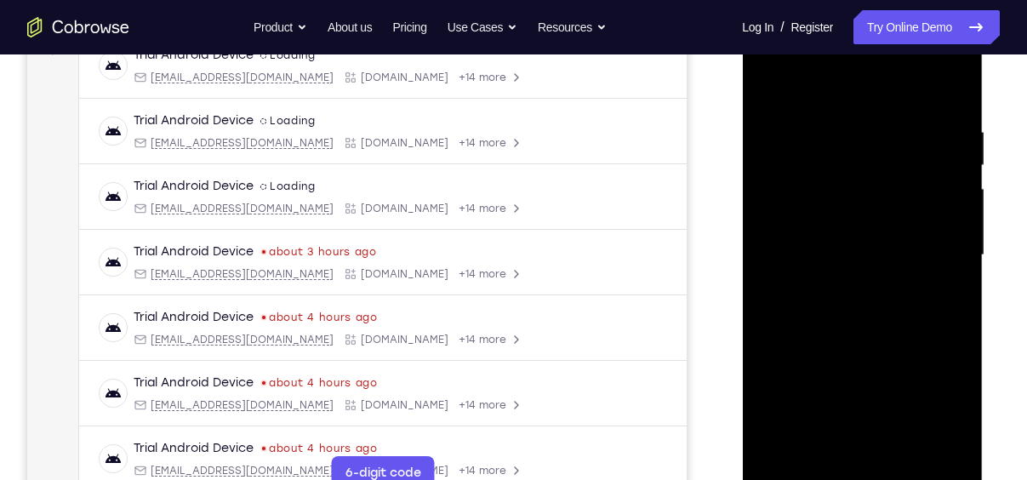
click at [768, 256] on div at bounding box center [862, 255] width 214 height 477
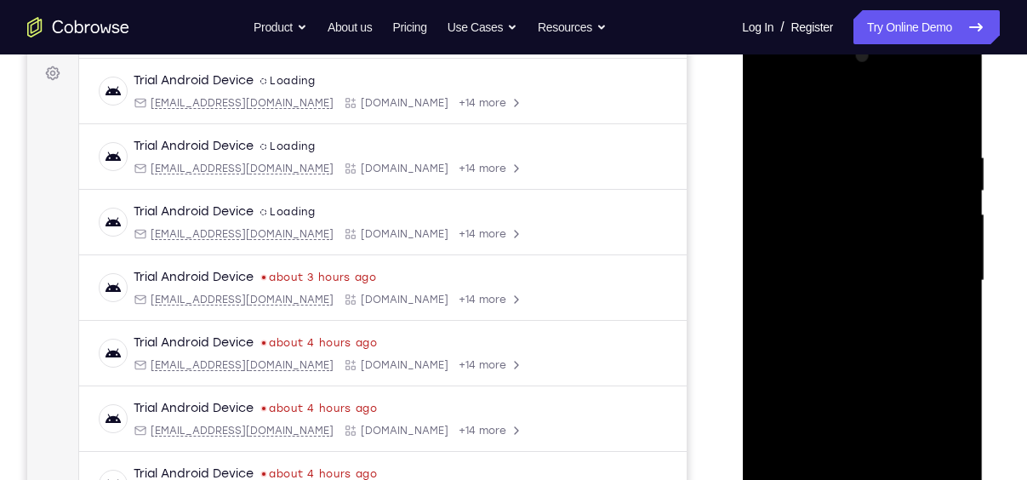
scroll to position [237, 0]
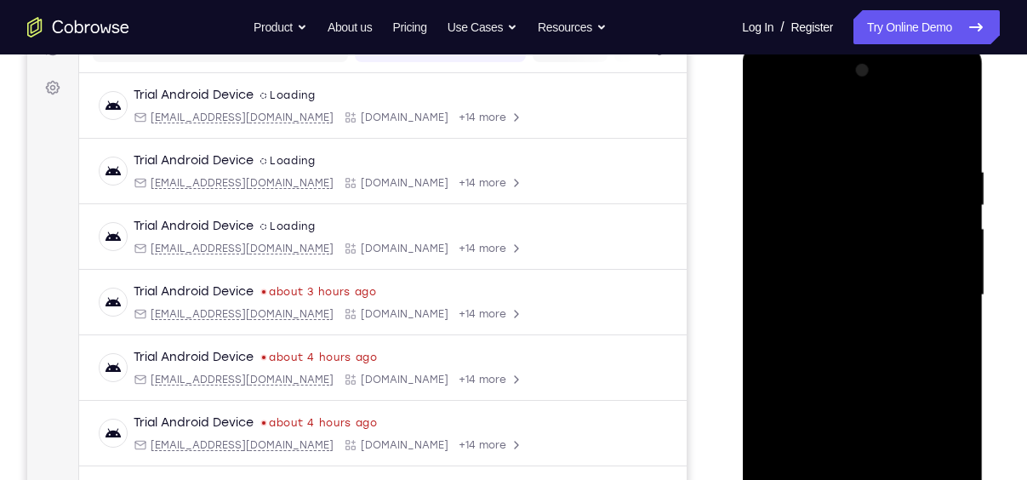
drag, startPoint x: 913, startPoint y: 270, endPoint x: 732, endPoint y: 275, distance: 181.3
click at [742, 275] on html "Online web based iOS Simulators and Android Emulators. Run iPhone, iPad, Mobile…" at bounding box center [863, 299] width 243 height 511
drag, startPoint x: 927, startPoint y: 230, endPoint x: 785, endPoint y: 241, distance: 141.7
click at [785, 241] on div at bounding box center [862, 295] width 214 height 477
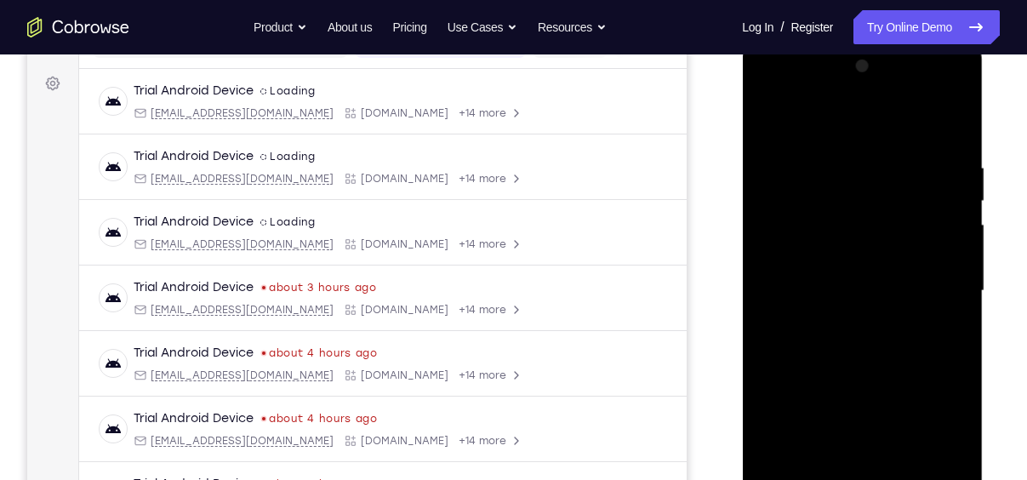
scroll to position [235, 0]
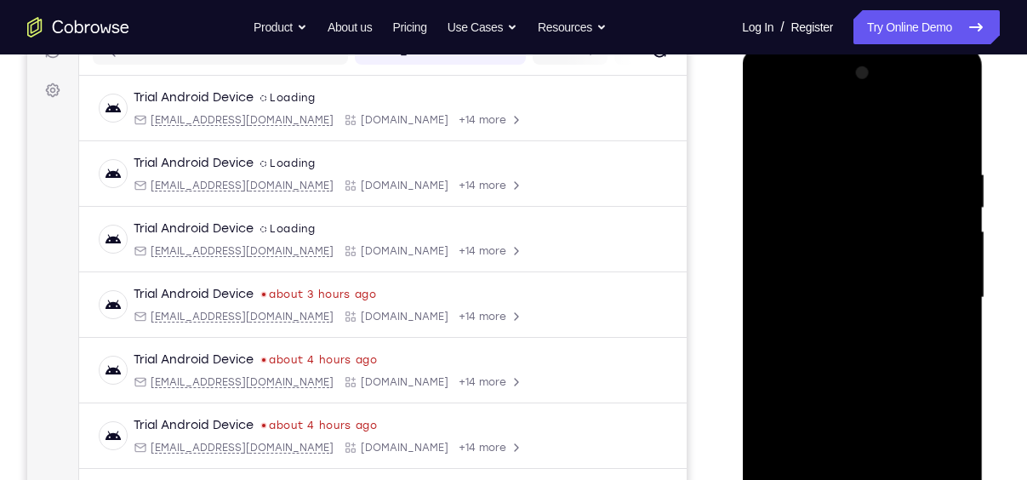
drag, startPoint x: 939, startPoint y: 187, endPoint x: 839, endPoint y: 191, distance: 100.5
click at [839, 191] on div at bounding box center [862, 298] width 214 height 477
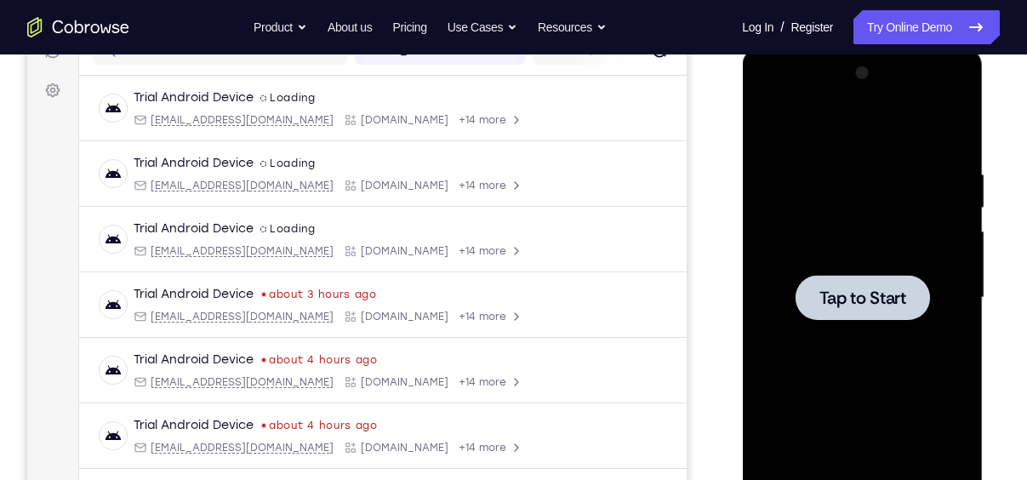
click at [870, 271] on div at bounding box center [862, 298] width 214 height 477
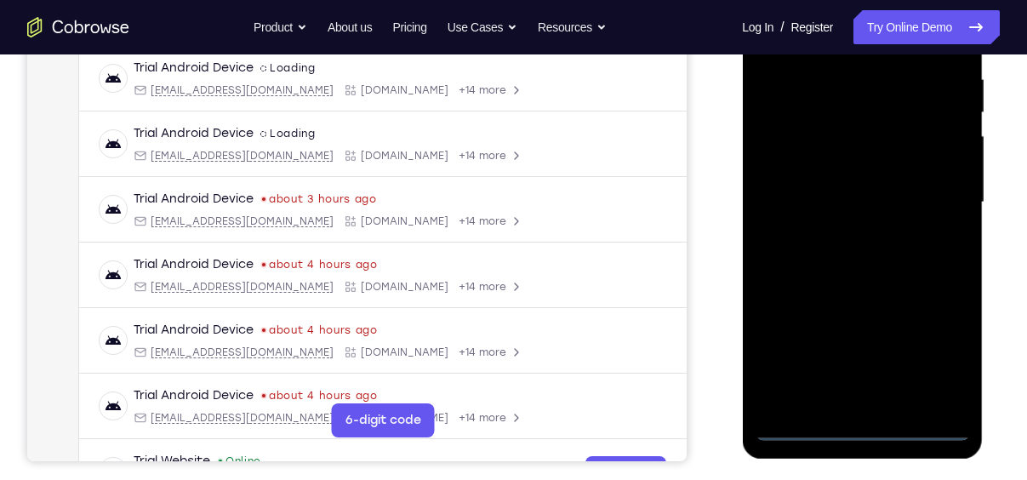
scroll to position [372, 0]
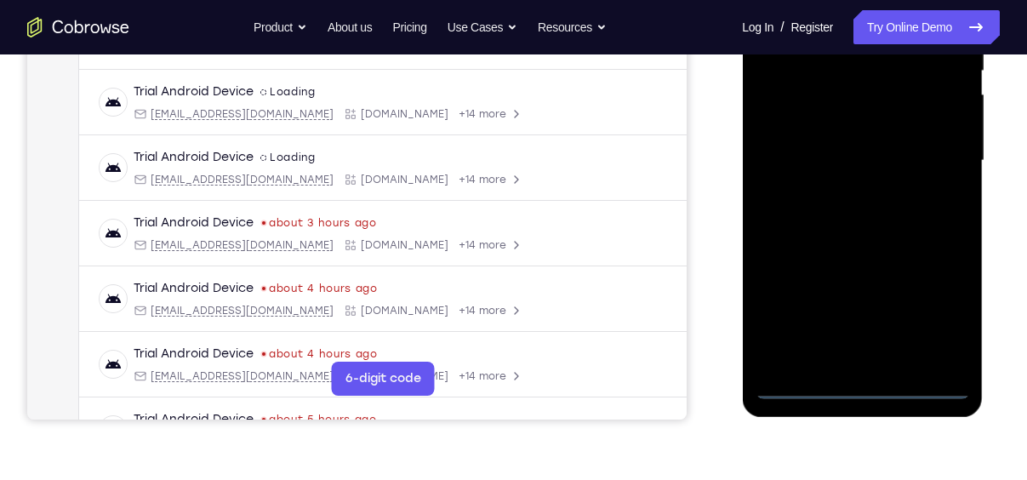
click at [863, 385] on div at bounding box center [862, 161] width 214 height 477
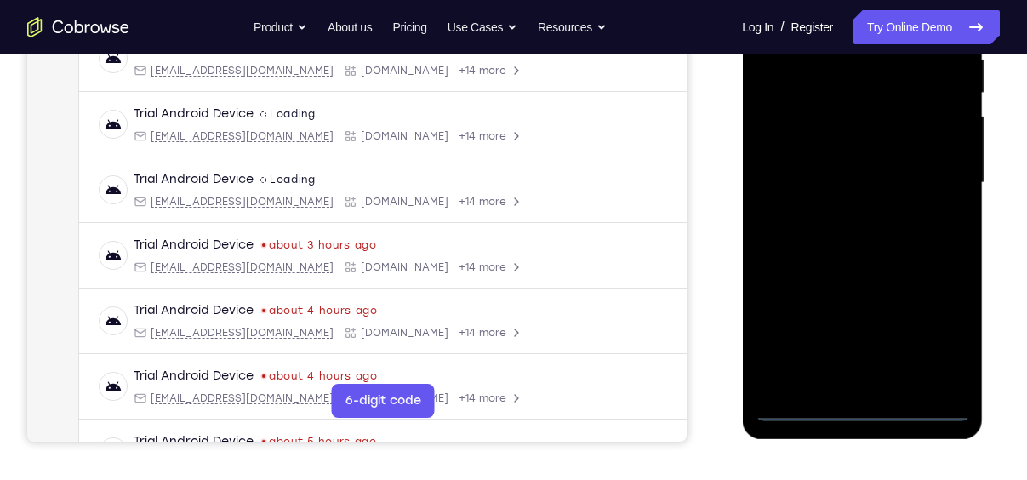
click at [937, 337] on div at bounding box center [862, 183] width 214 height 477
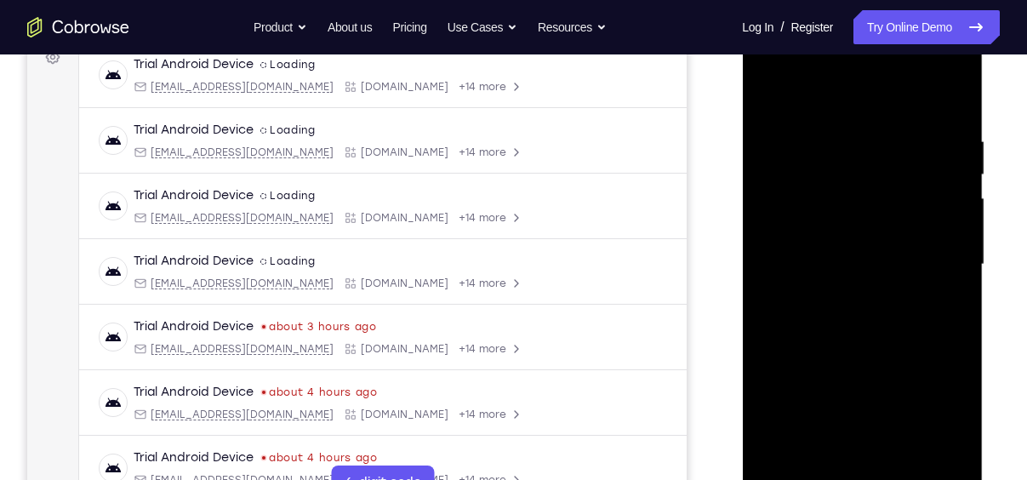
scroll to position [233, 0]
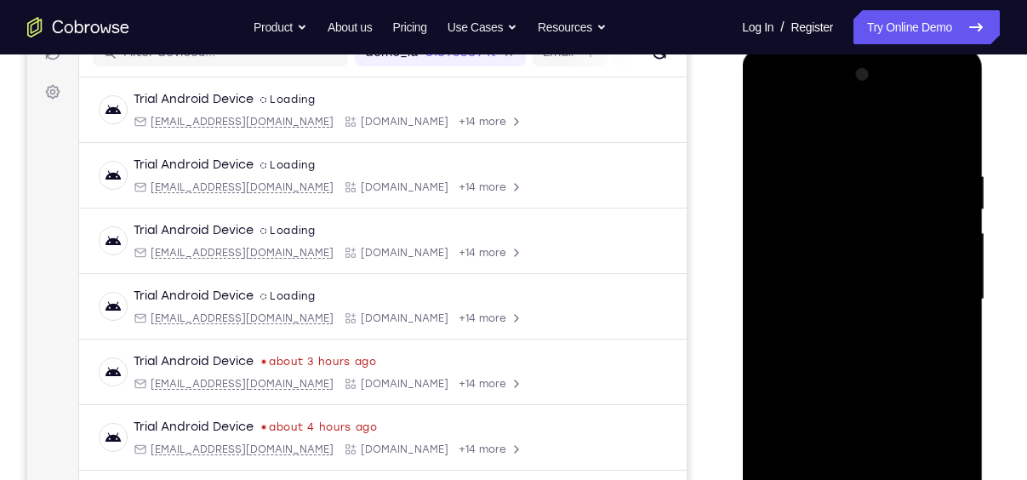
click at [816, 128] on div at bounding box center [862, 299] width 214 height 477
click at [932, 288] on div at bounding box center [862, 299] width 214 height 477
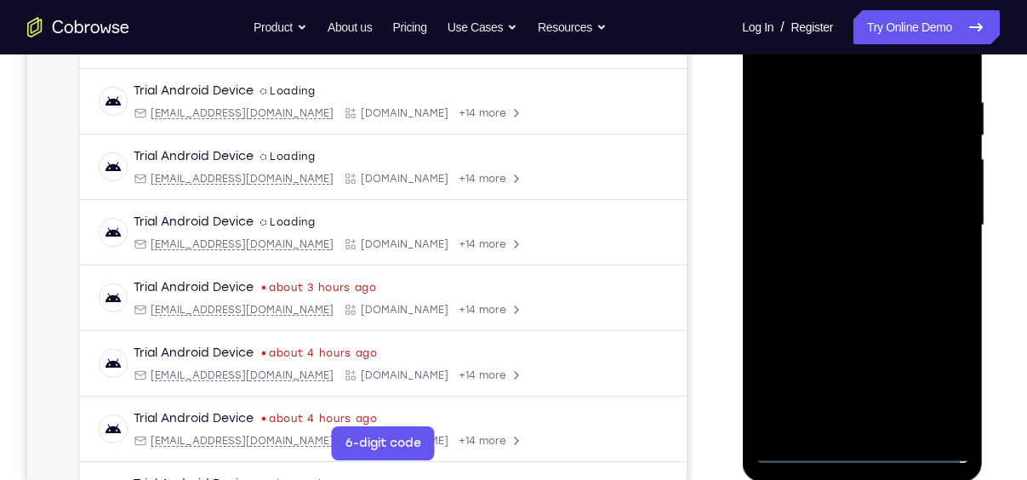
click at [882, 425] on div at bounding box center [862, 225] width 214 height 477
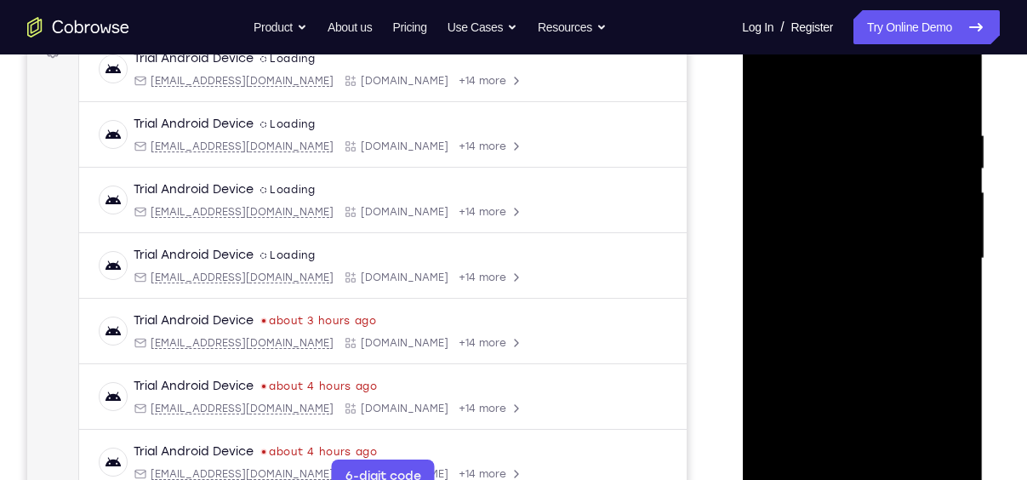
scroll to position [266, 0]
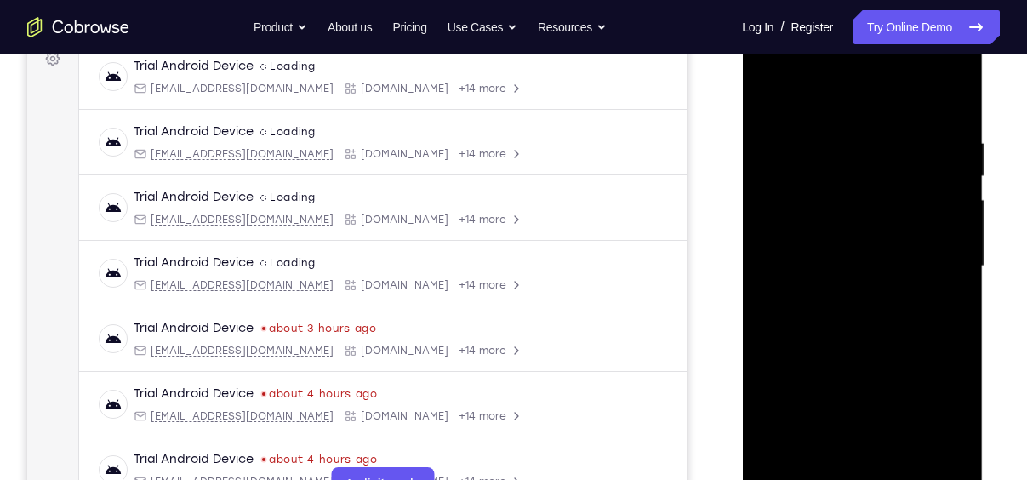
click at [836, 254] on div at bounding box center [862, 266] width 214 height 477
click at [806, 231] on div at bounding box center [862, 266] width 214 height 477
click at [857, 266] on div at bounding box center [862, 266] width 214 height 477
click at [864, 327] on div at bounding box center [862, 266] width 214 height 477
drag, startPoint x: 844, startPoint y: 108, endPoint x: 826, endPoint y: 41, distance: 69.6
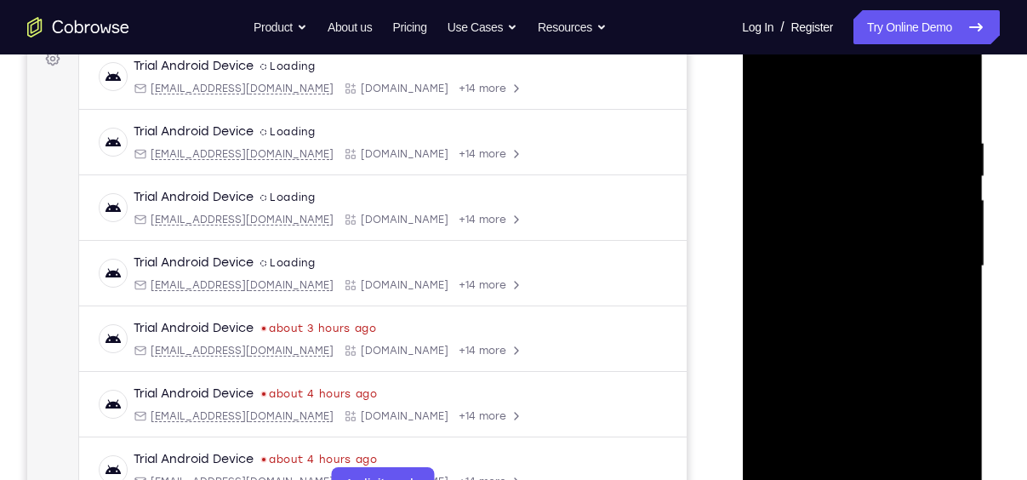
click at [826, 41] on div at bounding box center [862, 266] width 214 height 477
click at [862, 314] on div at bounding box center [862, 266] width 214 height 477
click at [860, 321] on div at bounding box center [862, 266] width 214 height 477
drag, startPoint x: 876, startPoint y: 222, endPoint x: 874, endPoint y: 174, distance: 48.6
click at [874, 174] on div at bounding box center [862, 266] width 214 height 477
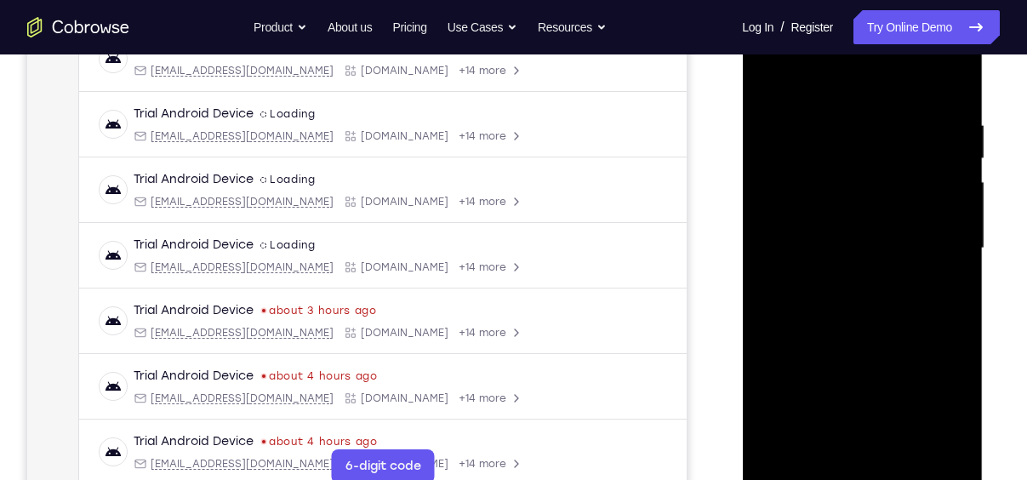
scroll to position [285, 0]
click at [864, 292] on div at bounding box center [862, 247] width 214 height 477
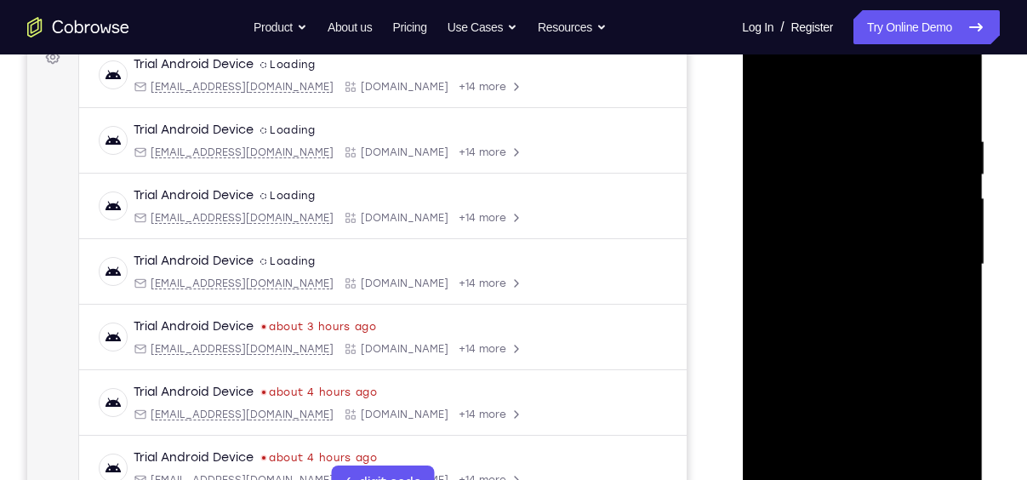
click at [956, 336] on div at bounding box center [862, 264] width 214 height 477
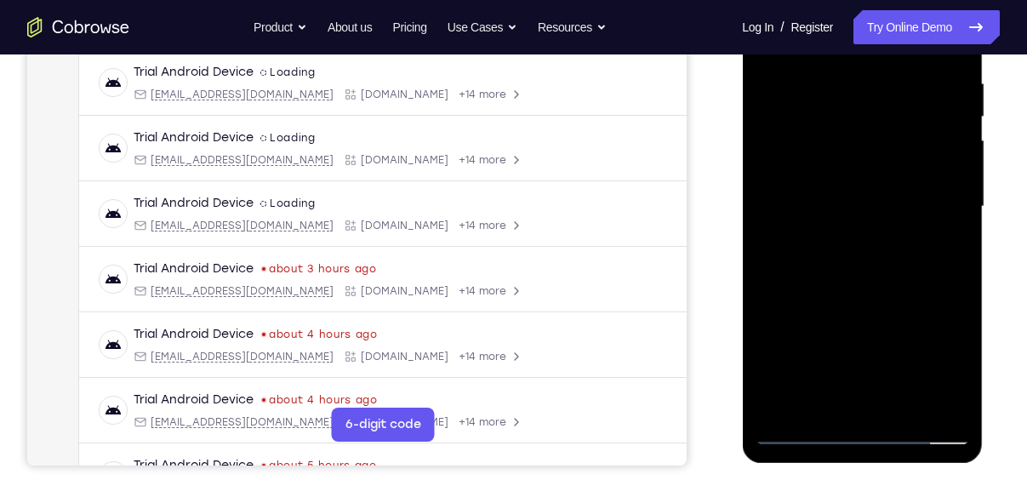
scroll to position [325, 0]
drag, startPoint x: 914, startPoint y: 271, endPoint x: 892, endPoint y: 240, distance: 37.8
click at [892, 240] on div at bounding box center [862, 207] width 214 height 477
drag, startPoint x: 909, startPoint y: 271, endPoint x: 868, endPoint y: 146, distance: 132.4
click at [868, 146] on div at bounding box center [862, 207] width 214 height 477
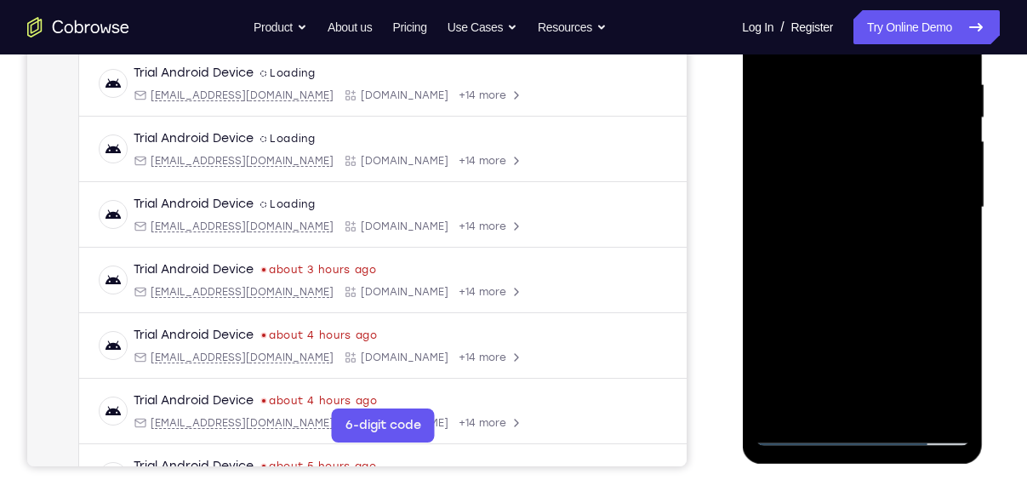
click at [770, 230] on div at bounding box center [862, 207] width 214 height 477
drag, startPoint x: 850, startPoint y: 169, endPoint x: 869, endPoint y: 269, distance: 101.3
click at [869, 269] on div at bounding box center [862, 207] width 214 height 477
click at [763, 185] on div at bounding box center [862, 207] width 214 height 477
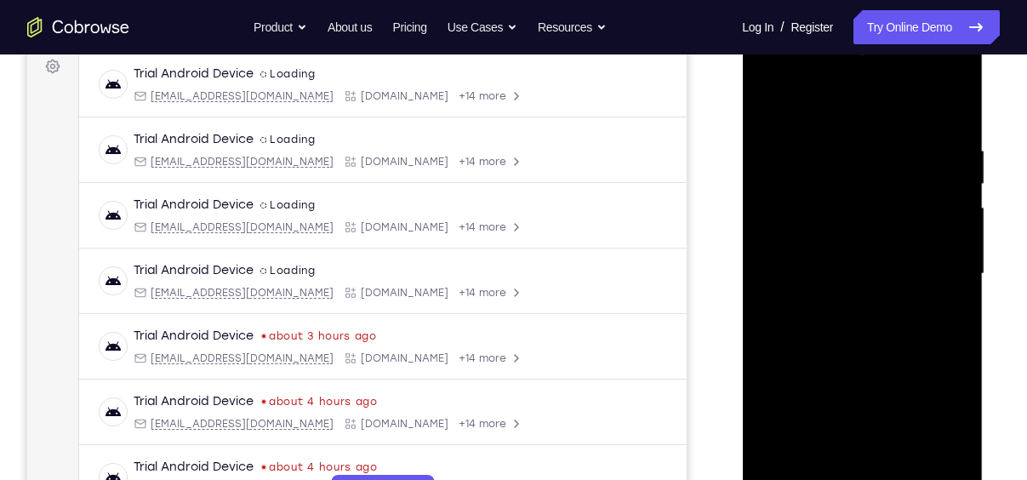
scroll to position [254, 0]
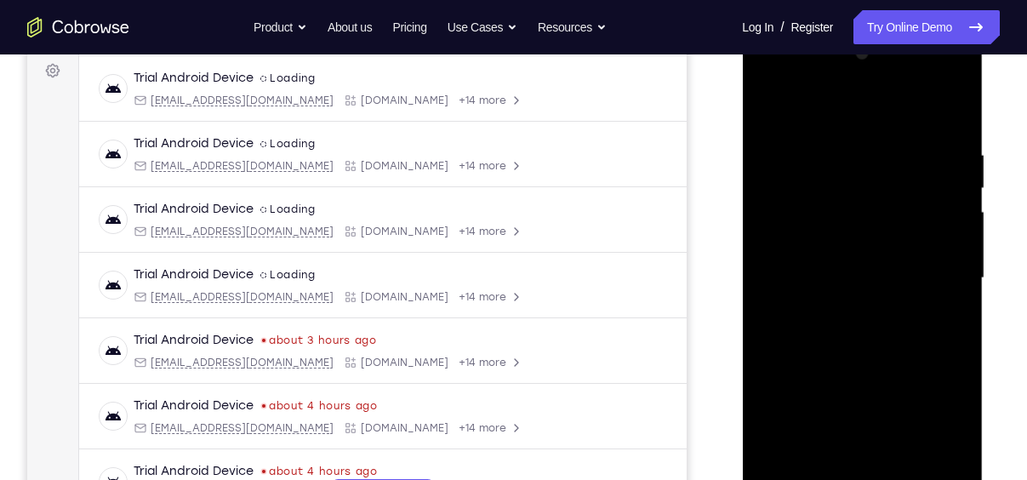
drag, startPoint x: 873, startPoint y: 237, endPoint x: 898, endPoint y: 227, distance: 26.7
click at [898, 227] on div at bounding box center [862, 278] width 214 height 477
click at [842, 125] on div at bounding box center [862, 278] width 214 height 477
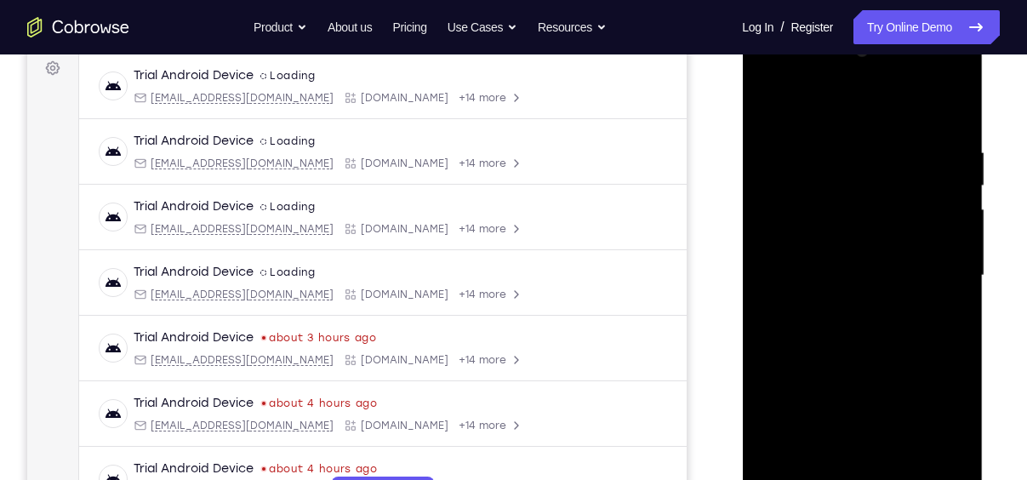
scroll to position [259, 0]
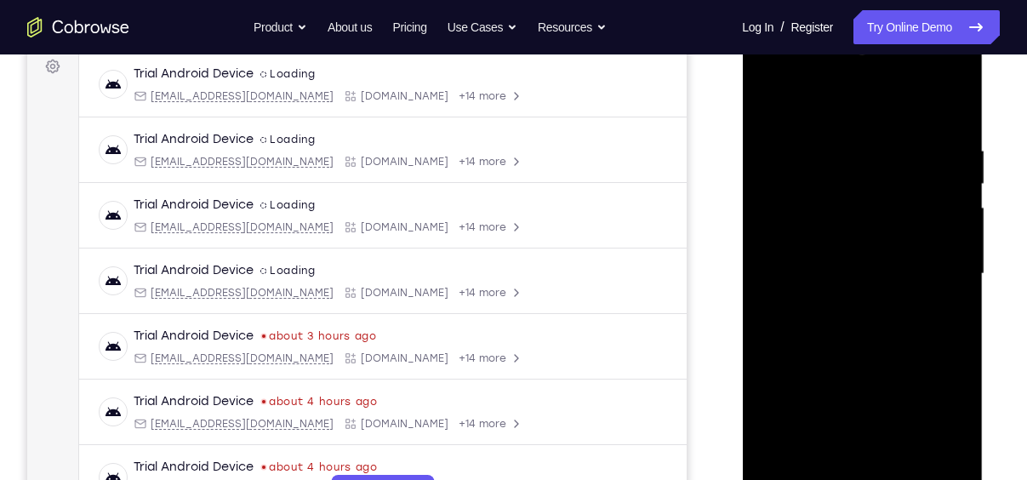
click at [915, 226] on div at bounding box center [862, 274] width 214 height 477
click at [773, 218] on div at bounding box center [862, 274] width 214 height 477
click at [847, 247] on div at bounding box center [862, 274] width 214 height 477
click at [915, 246] on div at bounding box center [862, 274] width 214 height 477
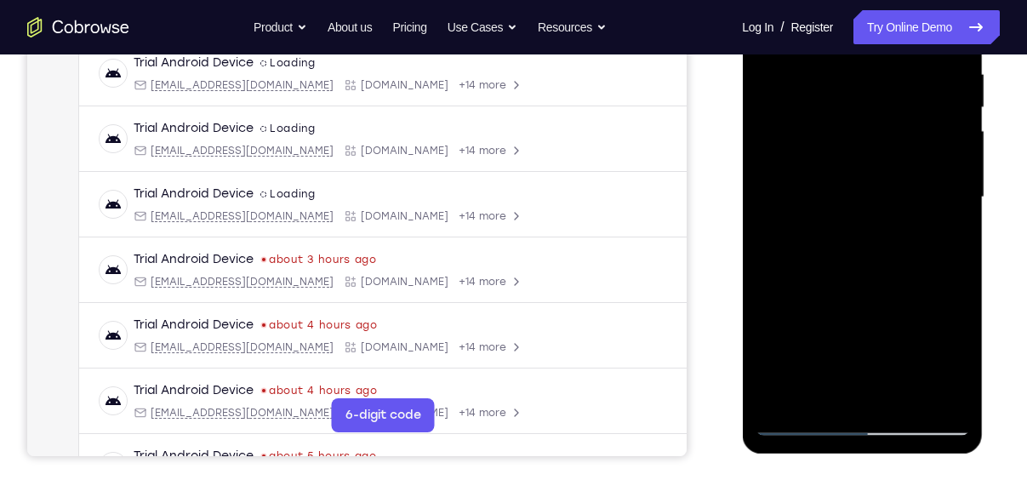
click at [804, 424] on div at bounding box center [862, 197] width 214 height 477
drag, startPoint x: 854, startPoint y: 283, endPoint x: 862, endPoint y: 340, distance: 57.5
click at [862, 340] on div at bounding box center [862, 197] width 214 height 477
click at [903, 71] on div at bounding box center [862, 197] width 214 height 477
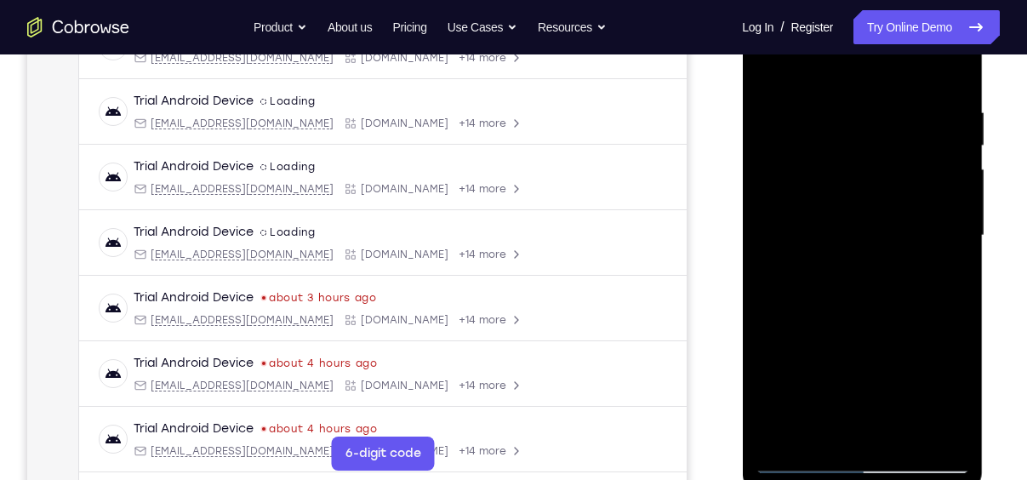
scroll to position [296, 0]
drag, startPoint x: 923, startPoint y: 194, endPoint x: 629, endPoint y: 279, distance: 306.5
click at [742, 279] on html "Online web based iOS Simulators and Android Emulators. Run iPhone, iPad, Mobile…" at bounding box center [863, 241] width 243 height 511
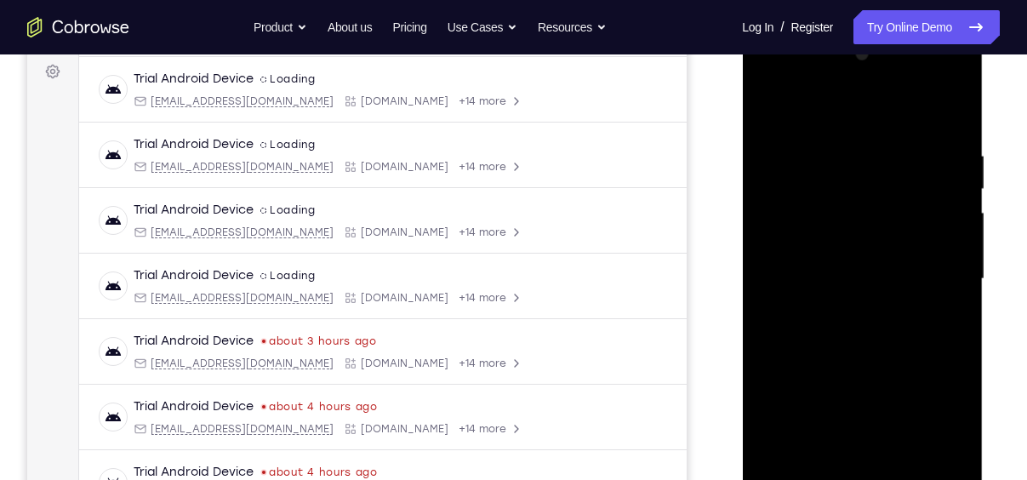
scroll to position [253, 0]
click at [951, 117] on div at bounding box center [862, 280] width 214 height 477
drag, startPoint x: 859, startPoint y: 234, endPoint x: 890, endPoint y: 402, distance: 170.6
click at [890, 402] on div at bounding box center [862, 280] width 214 height 477
click at [887, 147] on div at bounding box center [862, 280] width 214 height 477
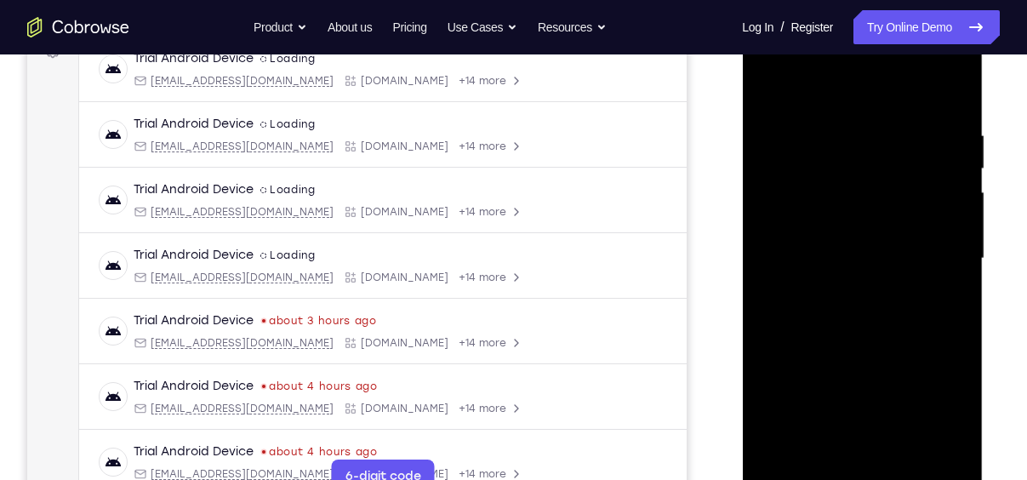
scroll to position [275, 0]
click at [950, 177] on div at bounding box center [862, 258] width 214 height 477
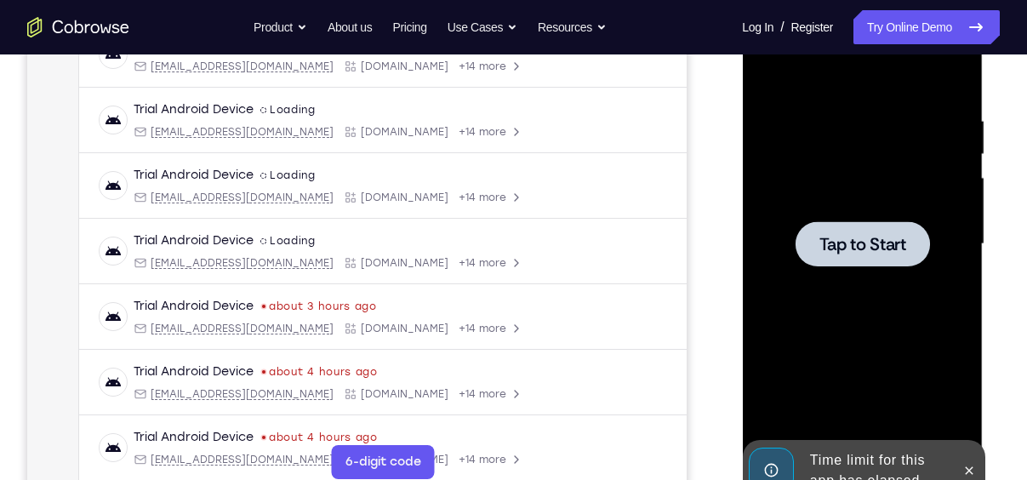
scroll to position [358, 0]
